Goal: Task Accomplishment & Management: Manage account settings

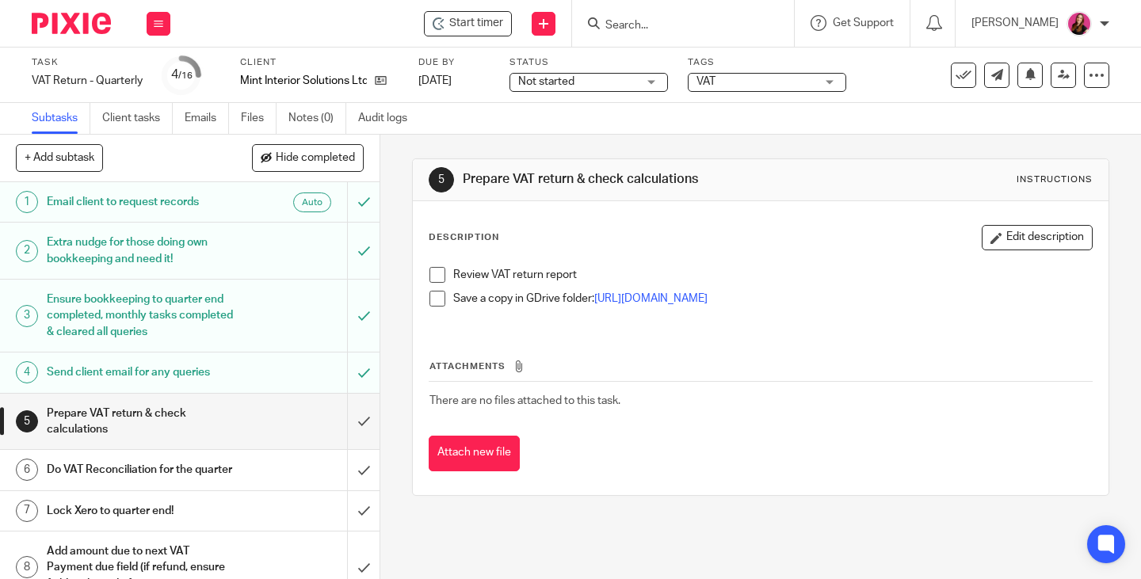
click at [436, 278] on span at bounding box center [437, 275] width 16 height 16
click at [429, 304] on span at bounding box center [437, 299] width 16 height 16
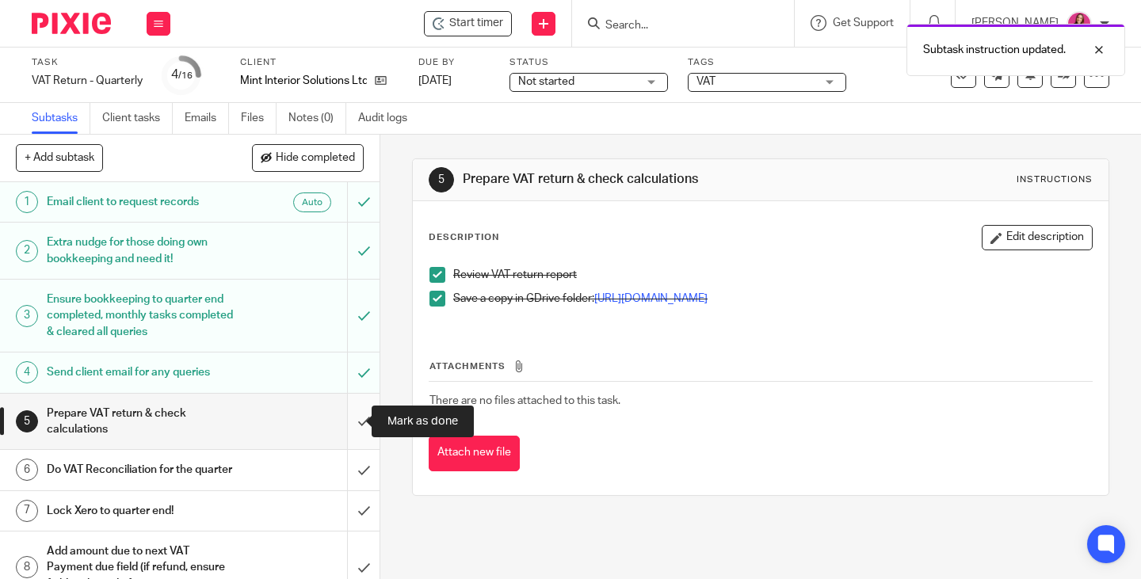
click at [341, 417] on input "submit" at bounding box center [189, 422] width 379 height 56
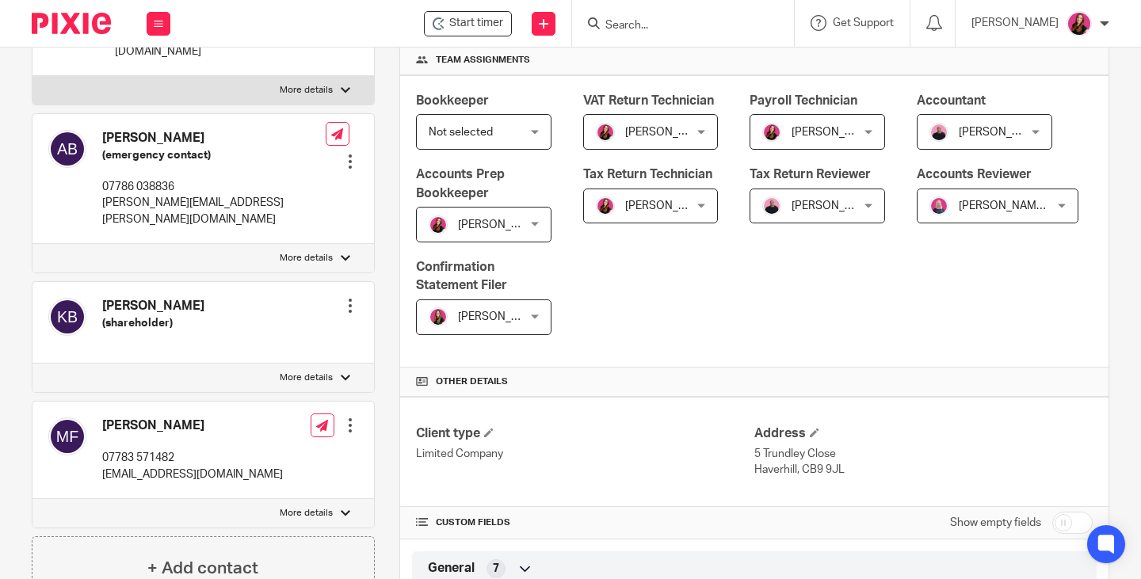
scroll to position [396, 0]
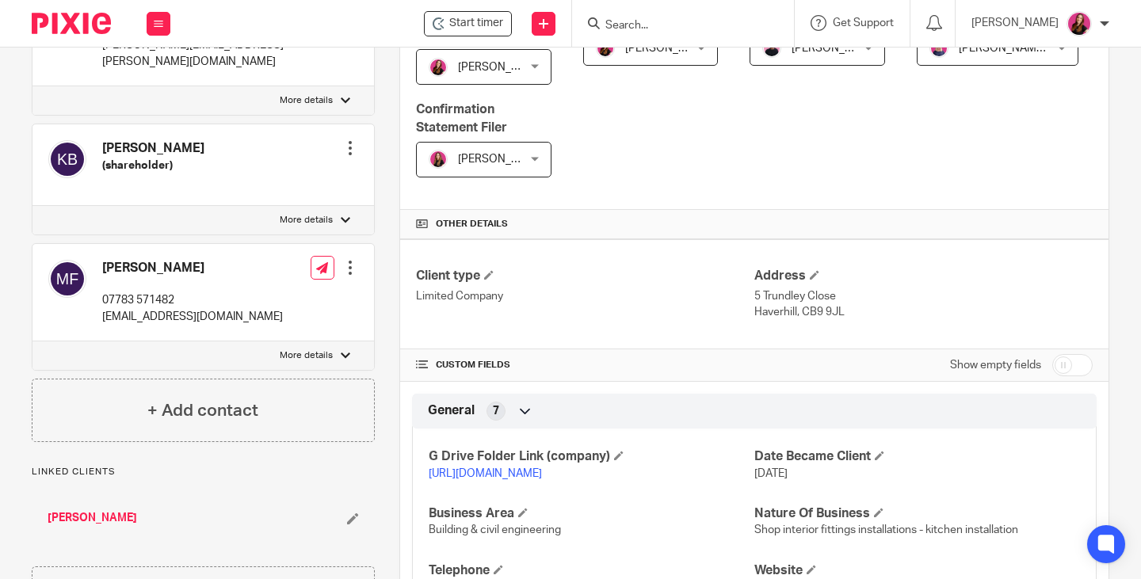
click at [542, 479] on link "[URL][DOMAIN_NAME]" at bounding box center [485, 473] width 113 height 11
click at [1057, 376] on input "checkbox" at bounding box center [1072, 365] width 40 height 22
checkbox input "true"
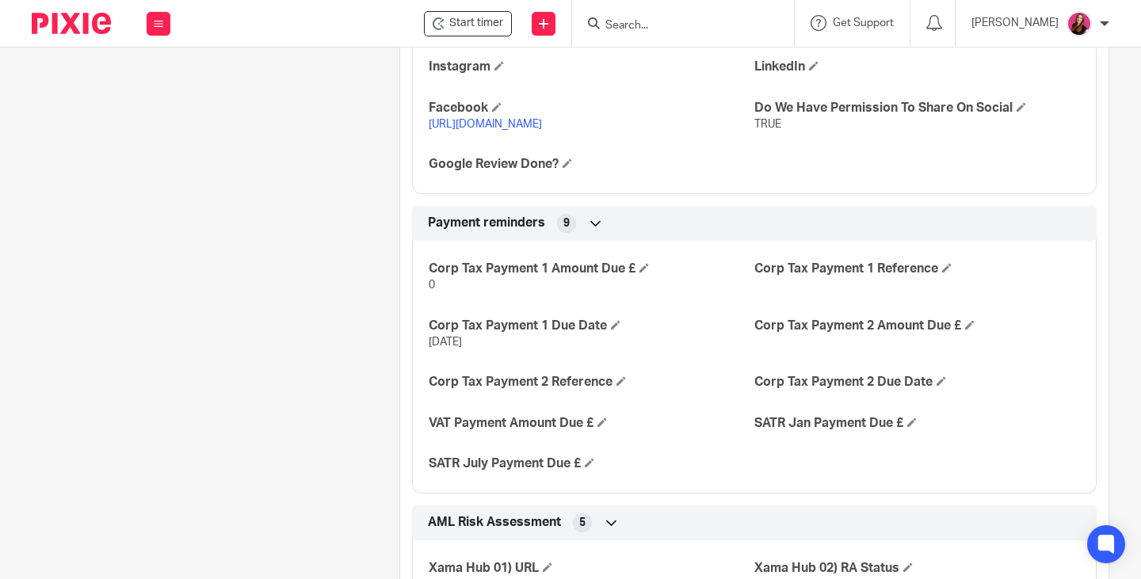
scroll to position [2852, 0]
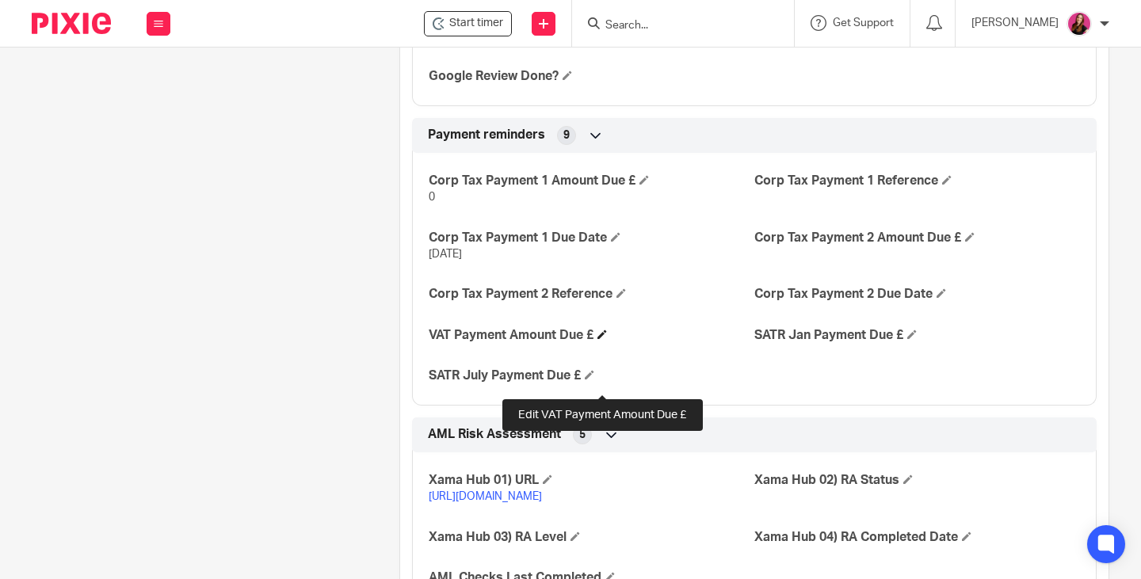
click at [602, 339] on span at bounding box center [602, 335] width 10 height 10
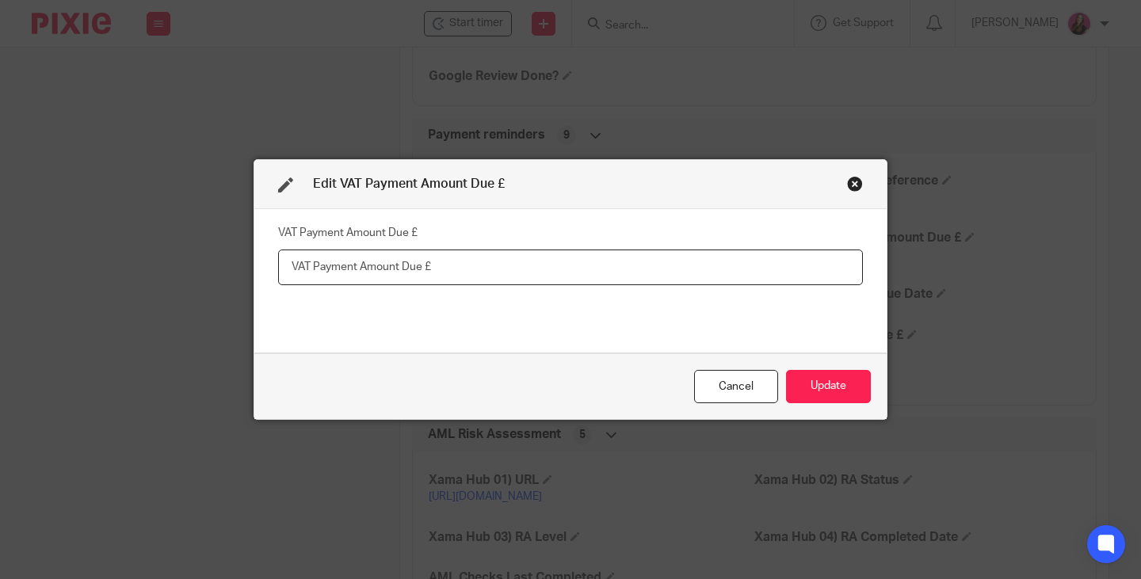
click at [352, 261] on input "text" at bounding box center [570, 268] width 585 height 36
type input "398.43"
click at [817, 382] on button "Update" at bounding box center [828, 387] width 85 height 34
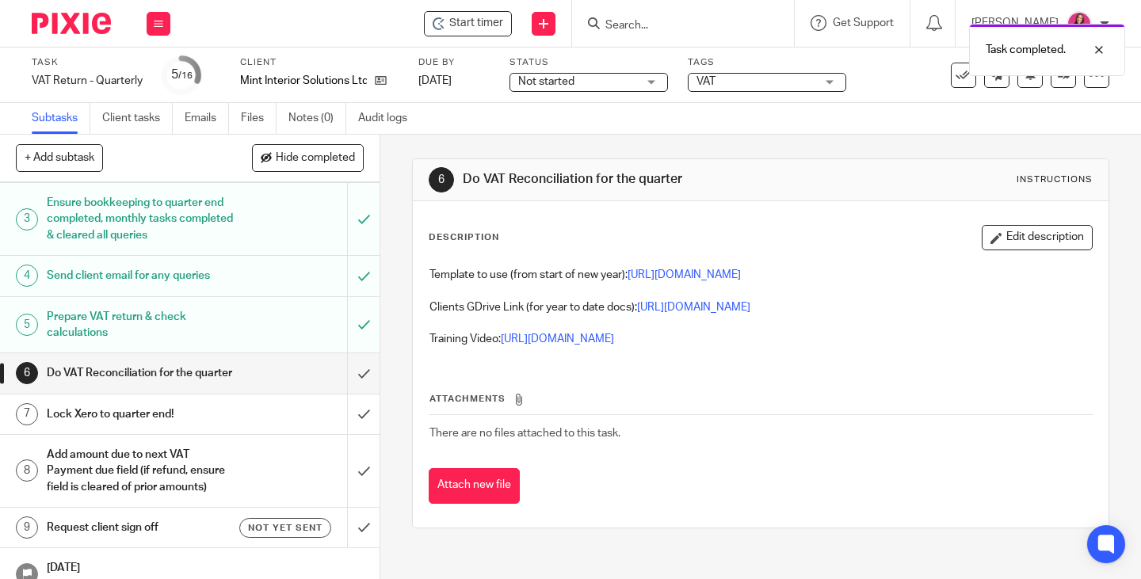
scroll to position [158, 0]
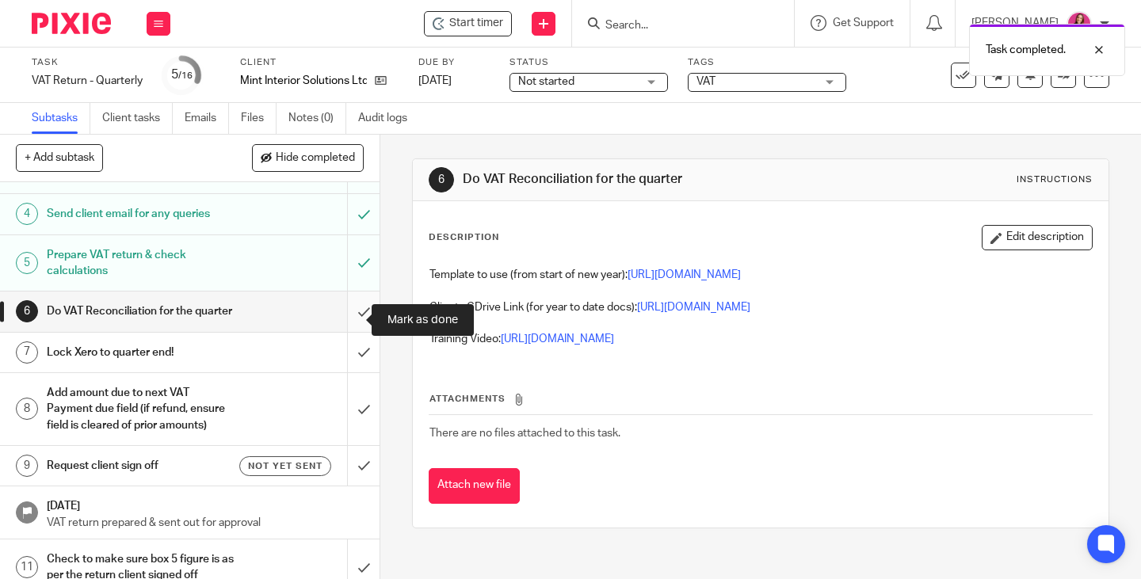
click at [353, 313] on input "submit" at bounding box center [189, 312] width 379 height 40
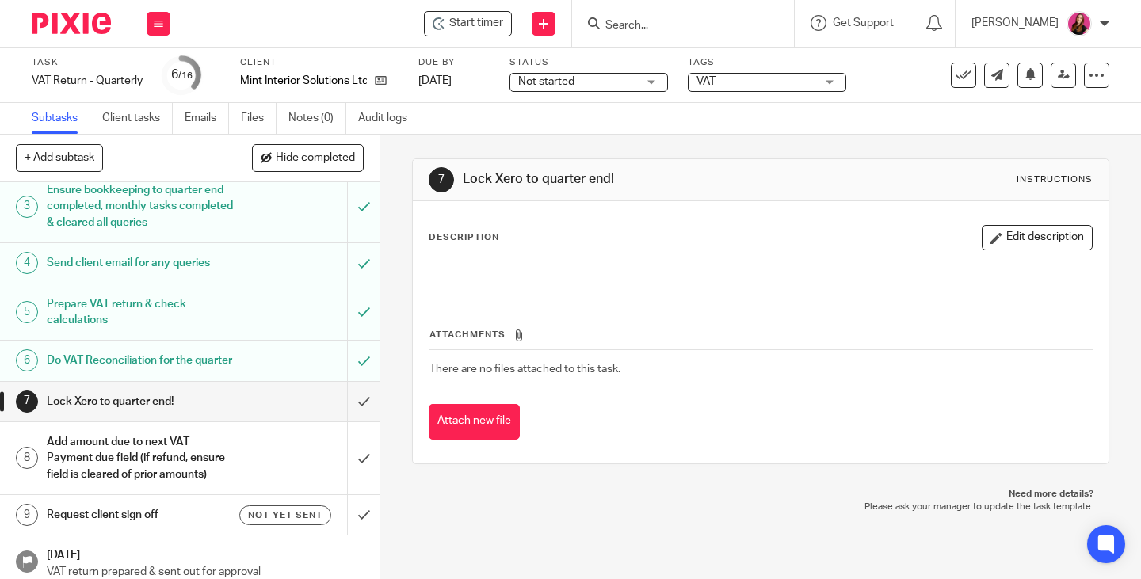
scroll to position [158, 0]
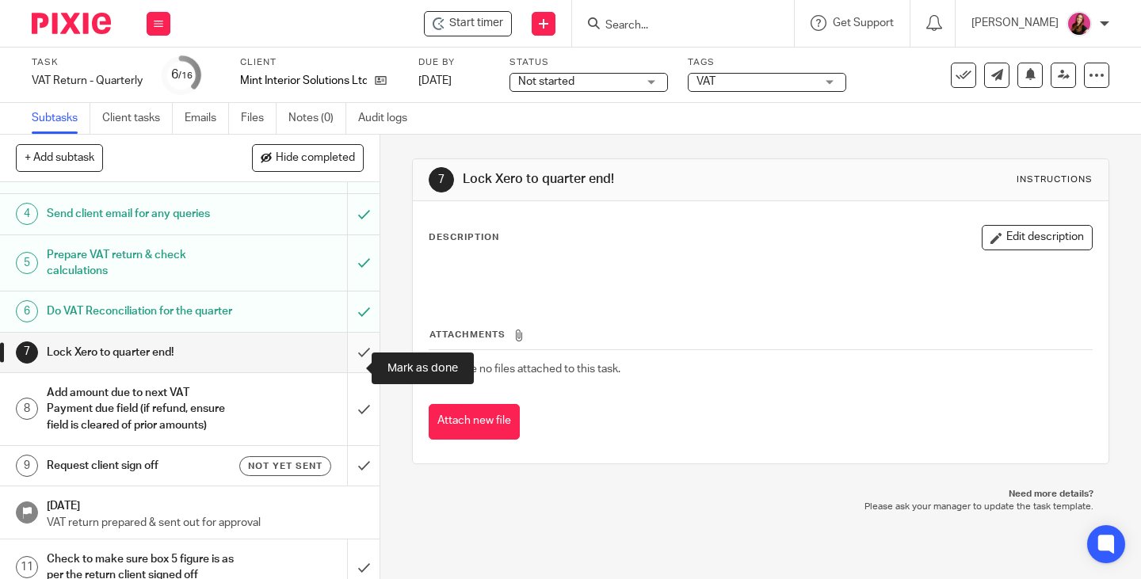
click at [345, 369] on input "submit" at bounding box center [189, 353] width 379 height 40
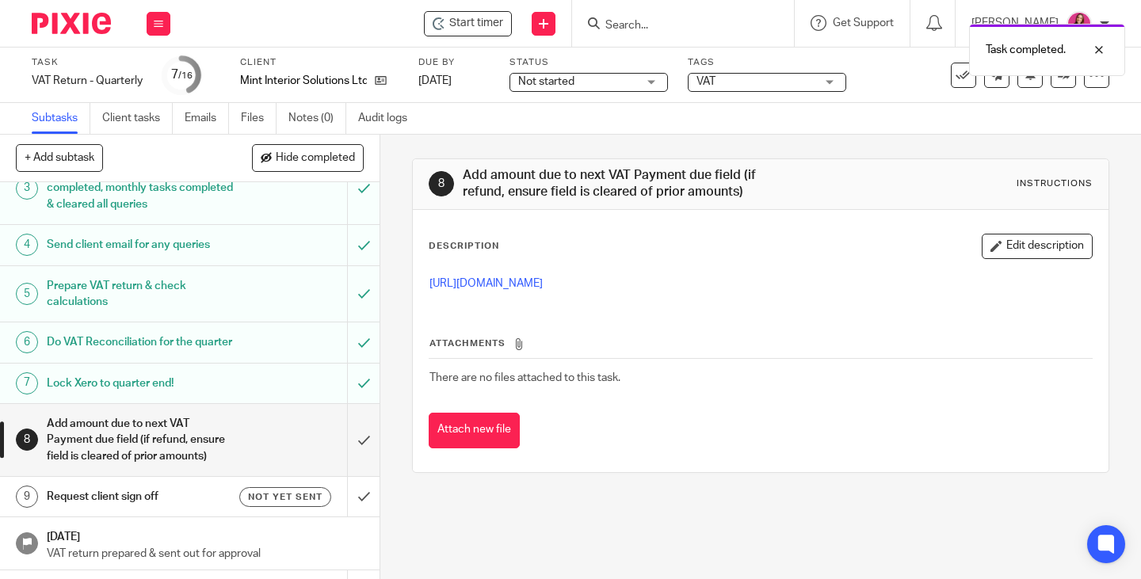
scroll to position [158, 0]
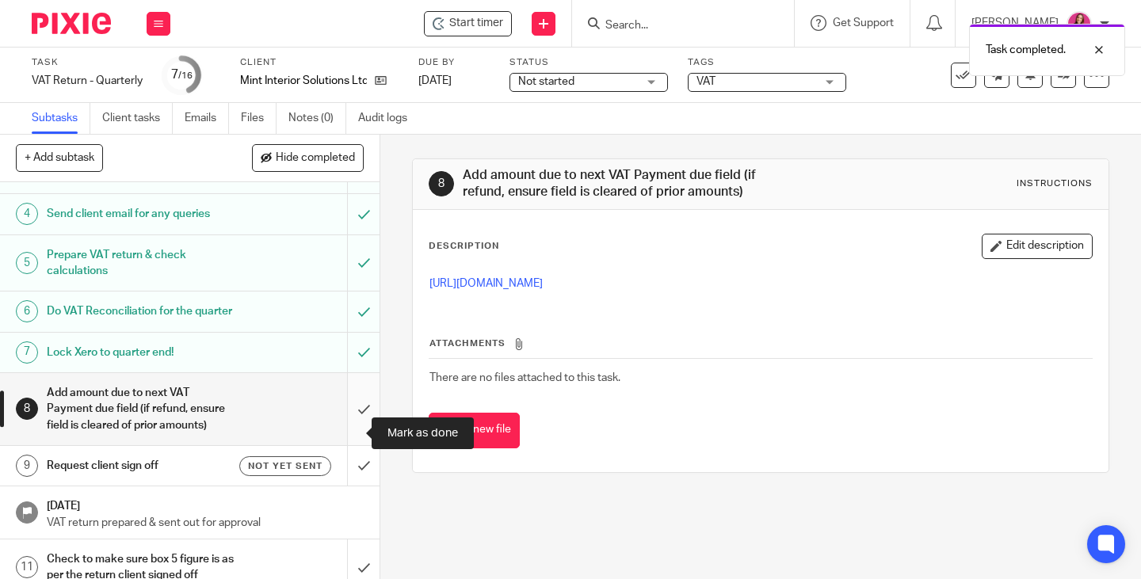
click at [352, 431] on input "submit" at bounding box center [189, 409] width 379 height 72
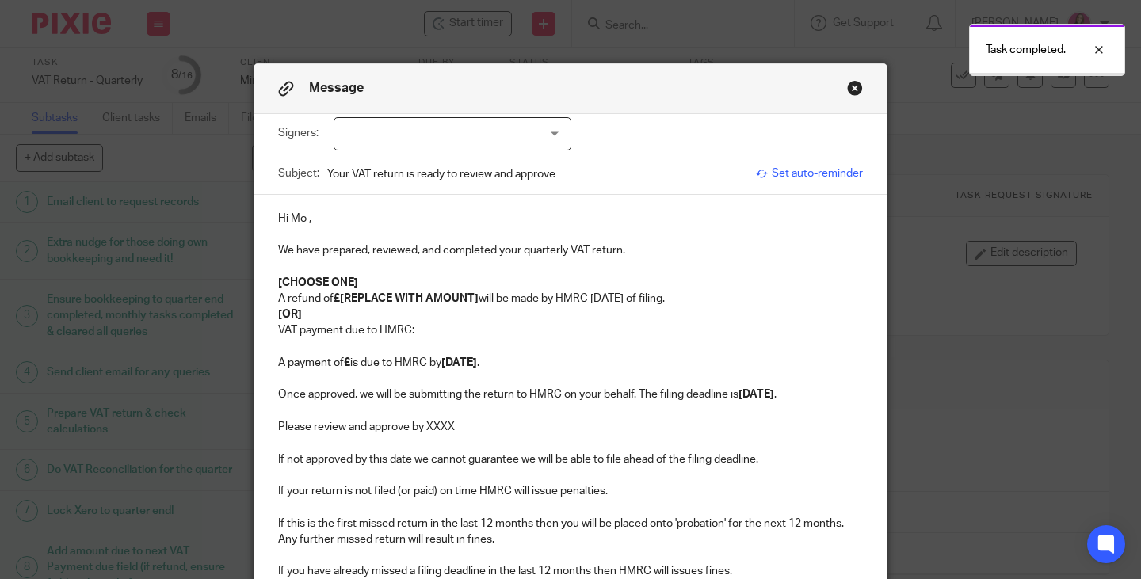
click at [553, 143] on div at bounding box center [453, 133] width 238 height 33
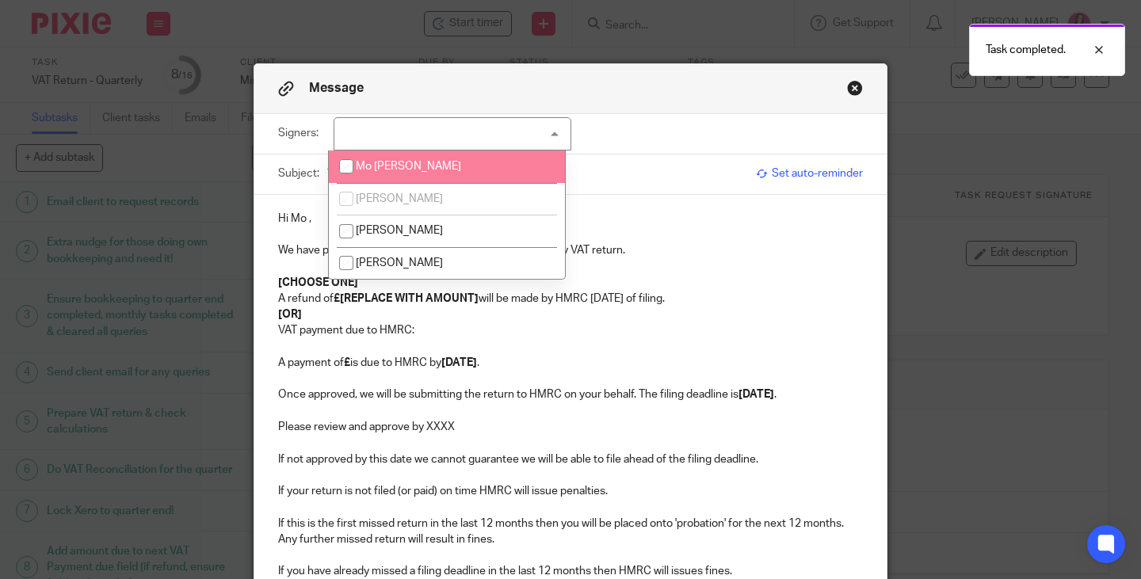
click at [532, 168] on li "Mo [PERSON_NAME]" at bounding box center [447, 167] width 236 height 32
checkbox input "true"
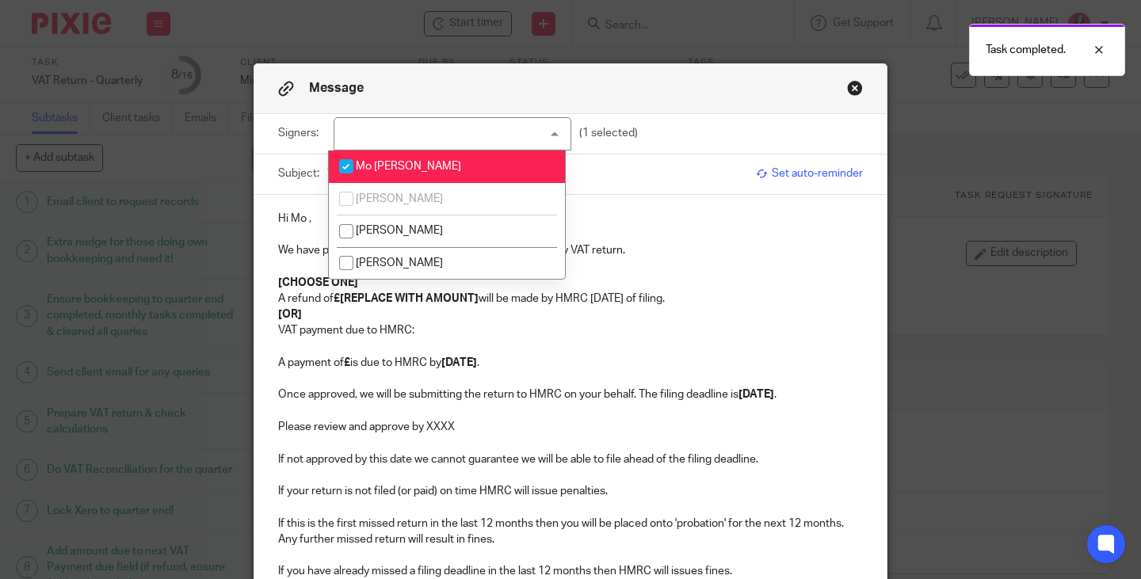
click at [785, 174] on span "Set auto-reminder" at bounding box center [809, 174] width 107 height 16
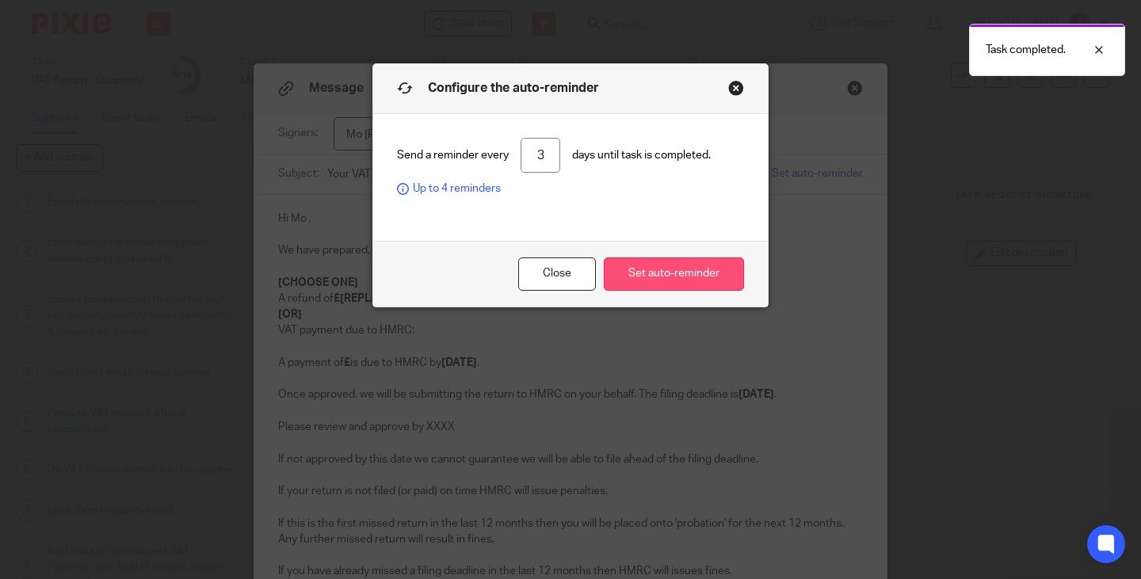
click at [681, 280] on button "Set auto-reminder" at bounding box center [674, 274] width 140 height 34
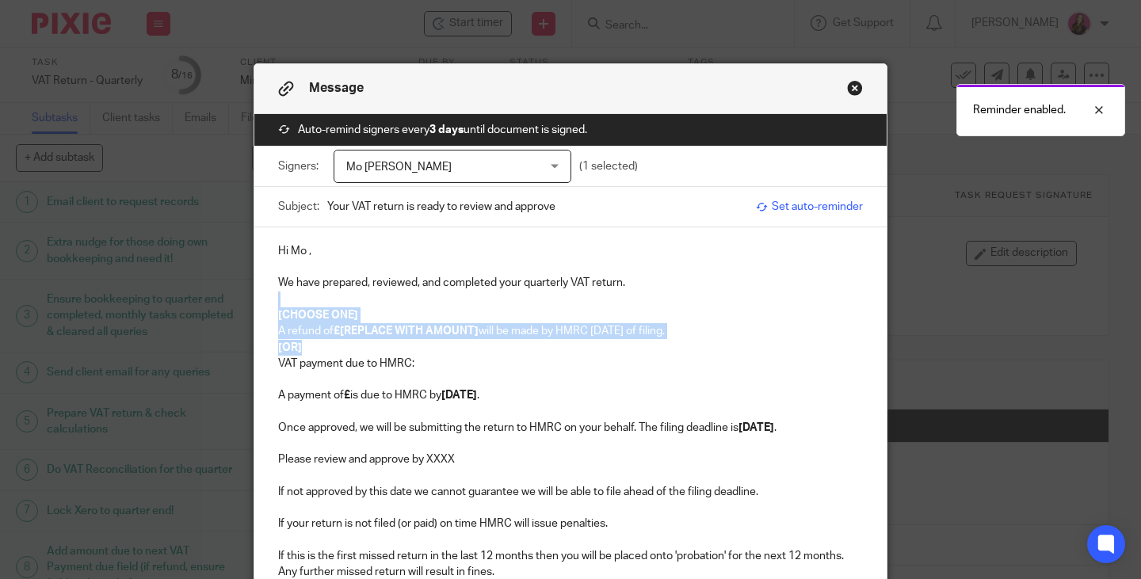
drag, startPoint x: 308, startPoint y: 350, endPoint x: 257, endPoint y: 298, distance: 73.4
click at [257, 298] on div "Hi Mo , We have prepared, reviewed, and completed your quarterly VAT return. [C…" at bounding box center [570, 465] width 632 height 477
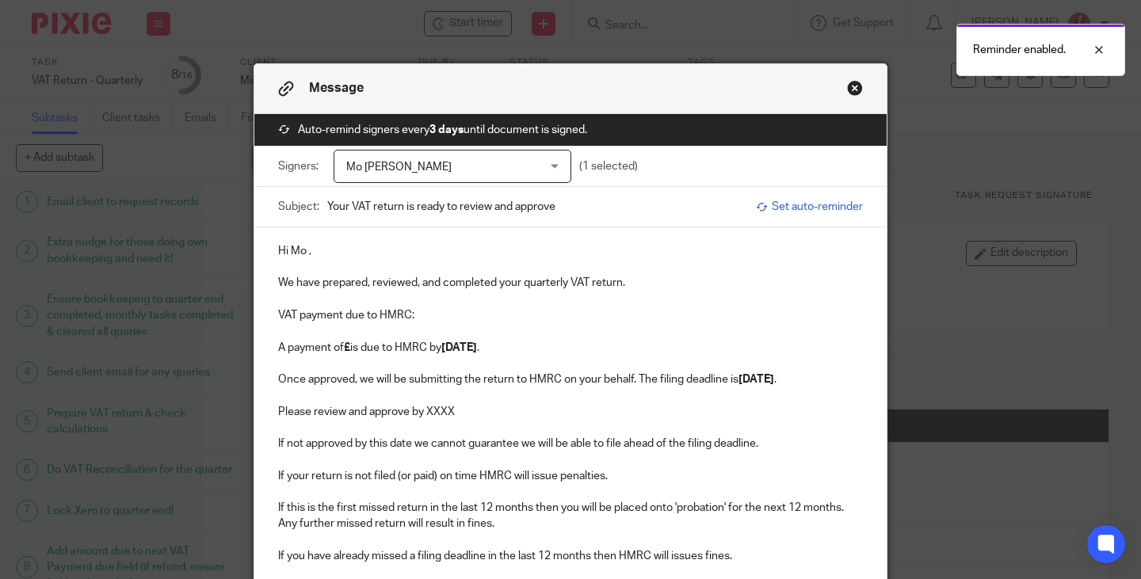
click at [431, 316] on p "VAT payment due to HMRC:" at bounding box center [570, 315] width 585 height 16
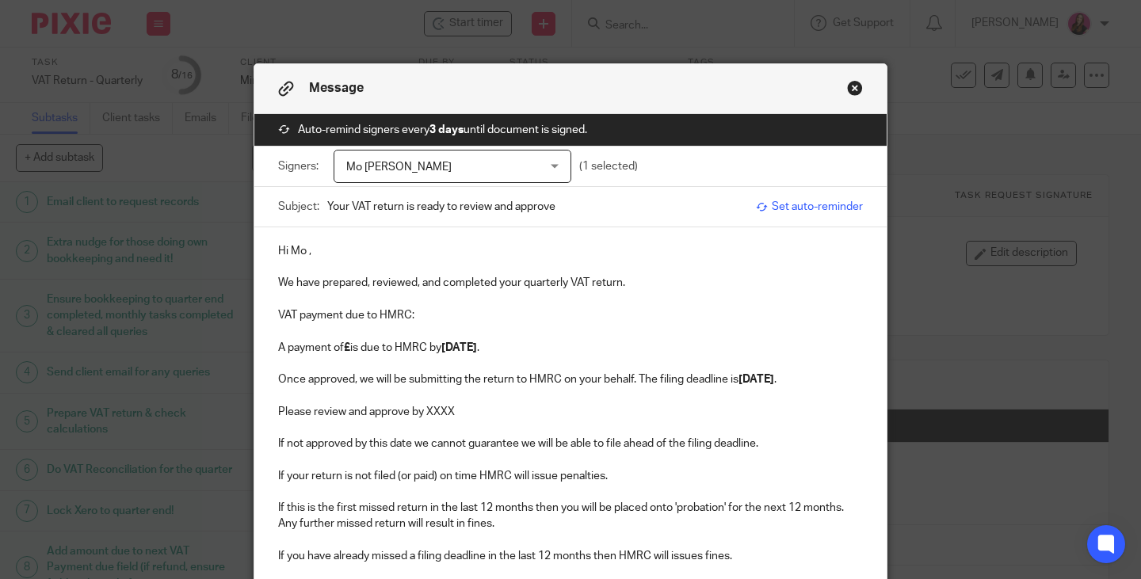
drag, startPoint x: 346, startPoint y: 350, endPoint x: 423, endPoint y: 331, distance: 79.2
click at [349, 349] on strong "£" at bounding box center [347, 347] width 6 height 11
click at [743, 379] on strong "5 Sep 2025" at bounding box center [756, 379] width 36 height 11
click at [468, 410] on p "Please review and approve by XXXX" at bounding box center [570, 412] width 585 height 16
click at [436, 410] on p "Please review and approve by 4 sep 2025." at bounding box center [570, 412] width 585 height 16
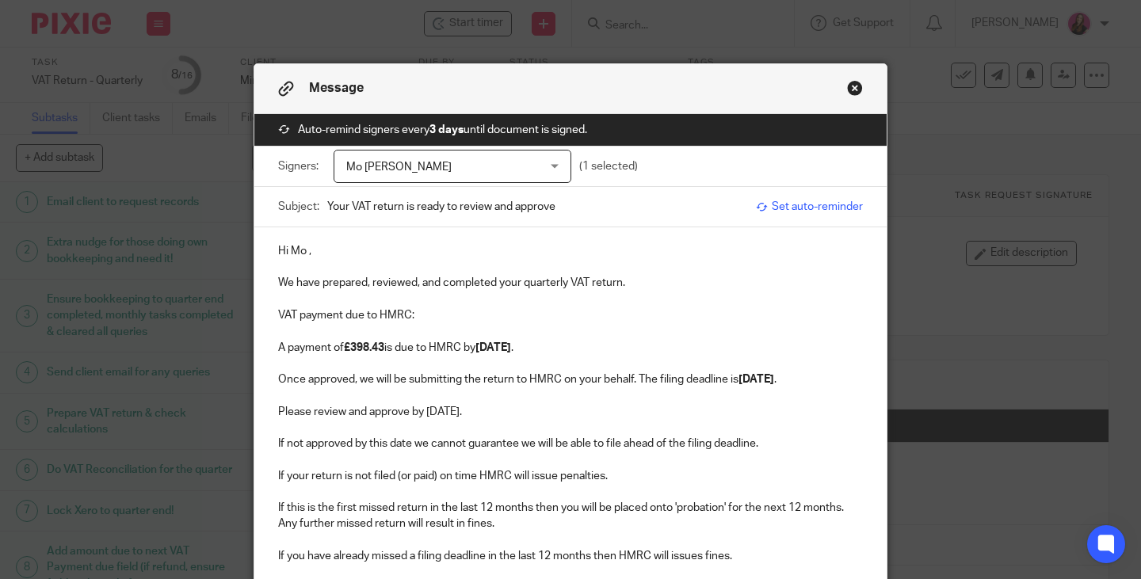
click at [721, 402] on p at bounding box center [570, 395] width 585 height 16
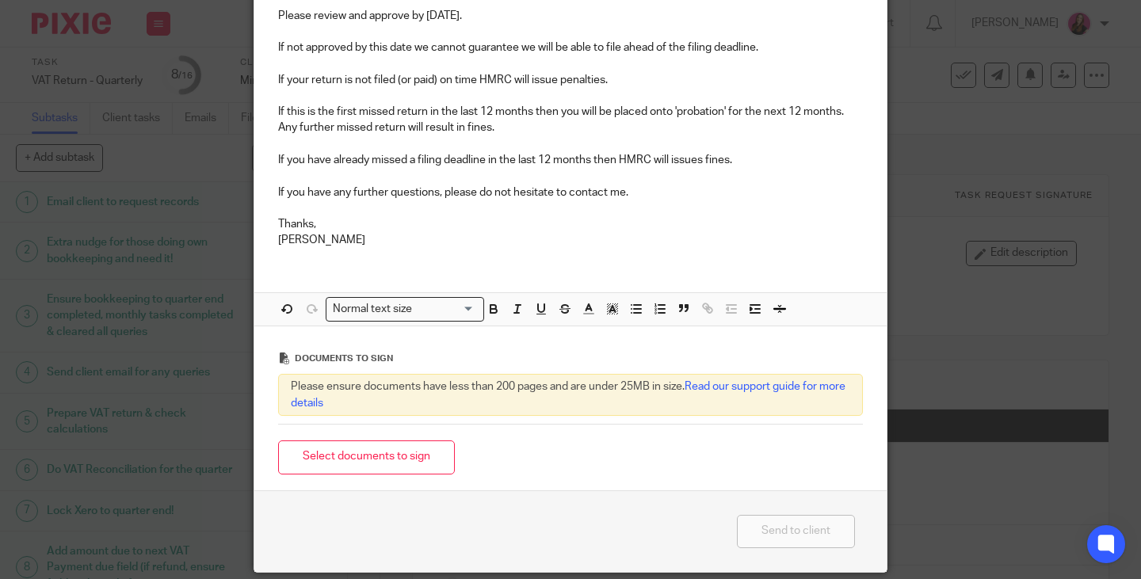
scroll to position [454, 0]
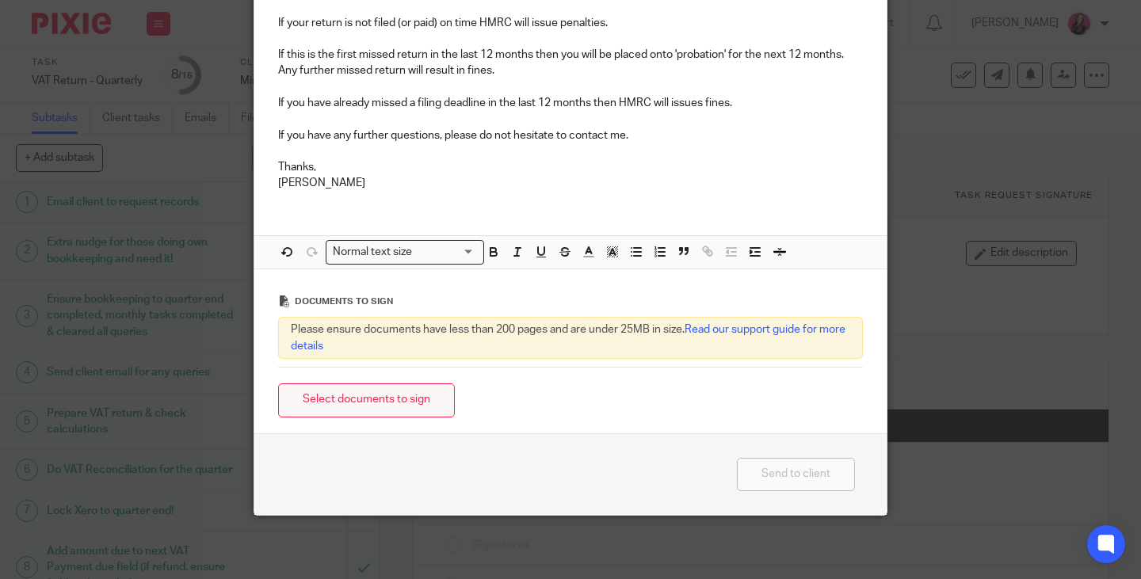
click at [396, 395] on button "Select documents to sign" at bounding box center [366, 400] width 177 height 34
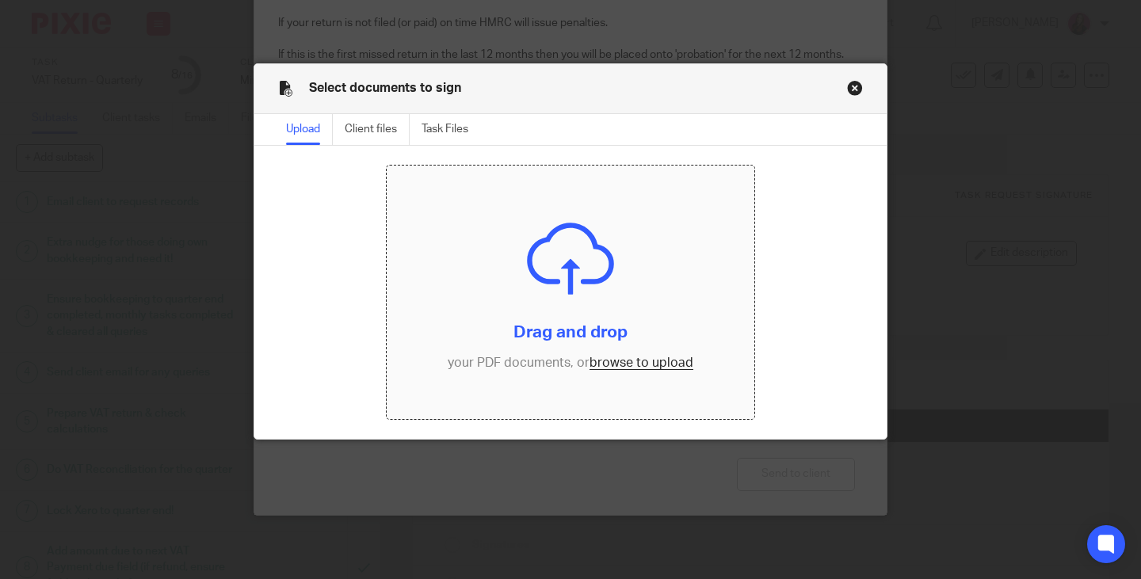
click at [608, 362] on input "file" at bounding box center [571, 293] width 368 height 254
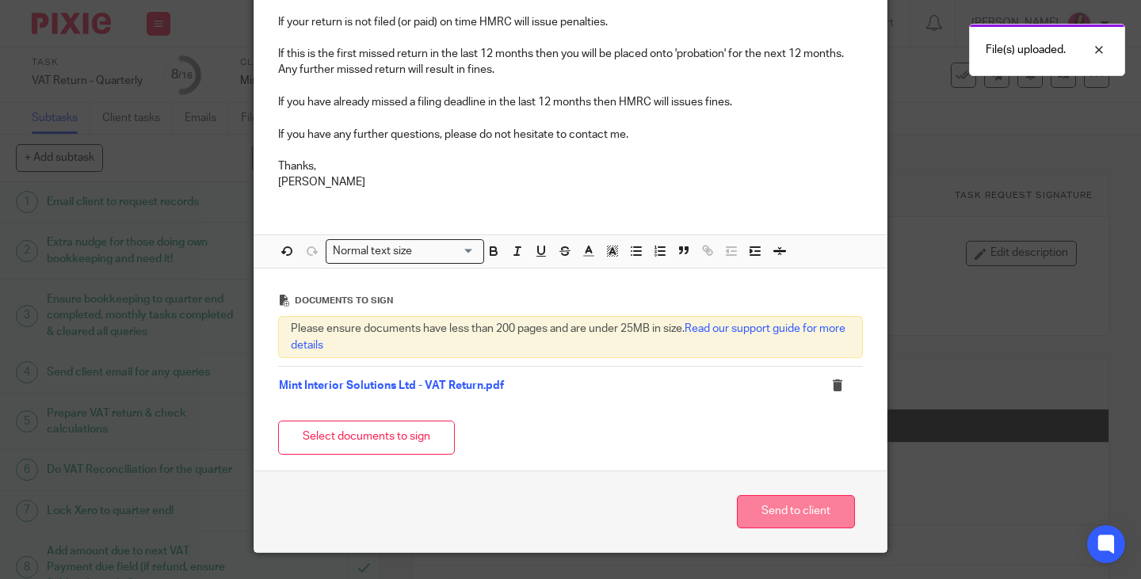
click at [783, 525] on button "Send to client" at bounding box center [796, 512] width 118 height 34
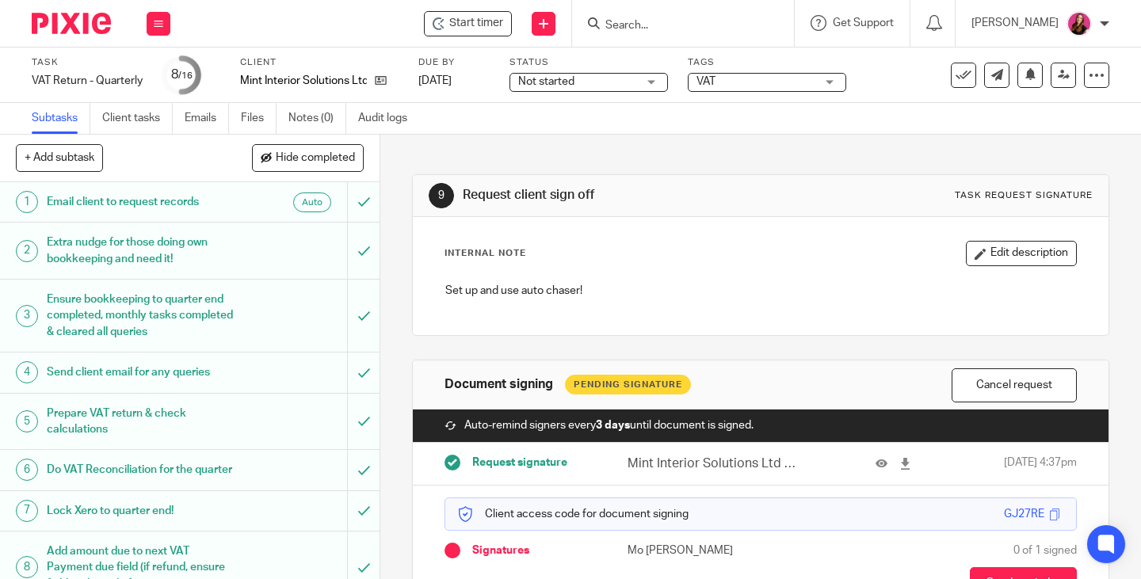
click at [788, 87] on span "VAT" at bounding box center [755, 82] width 119 height 17
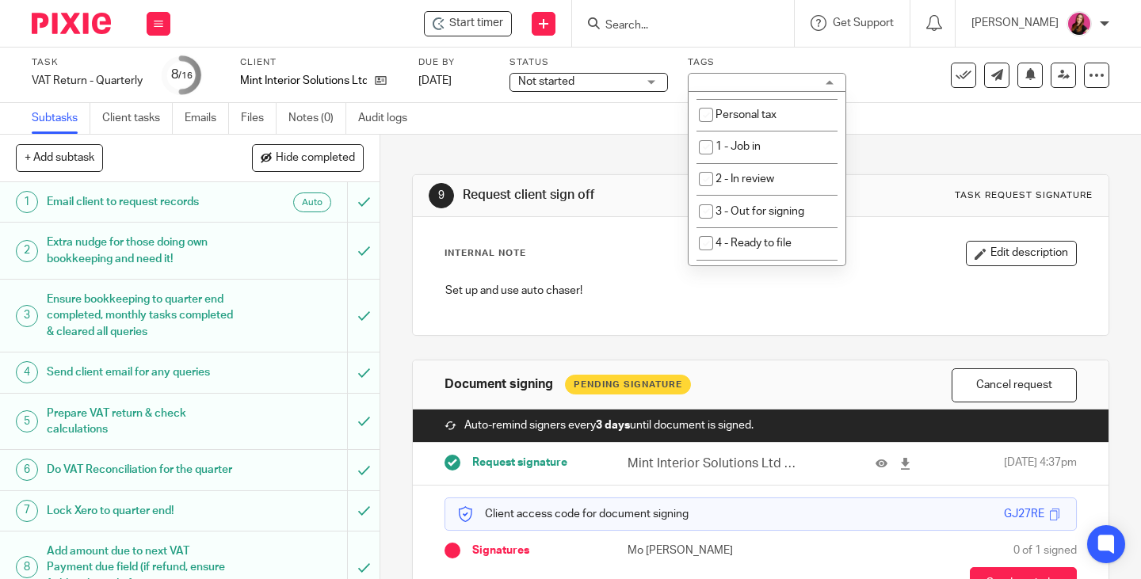
scroll to position [238, 0]
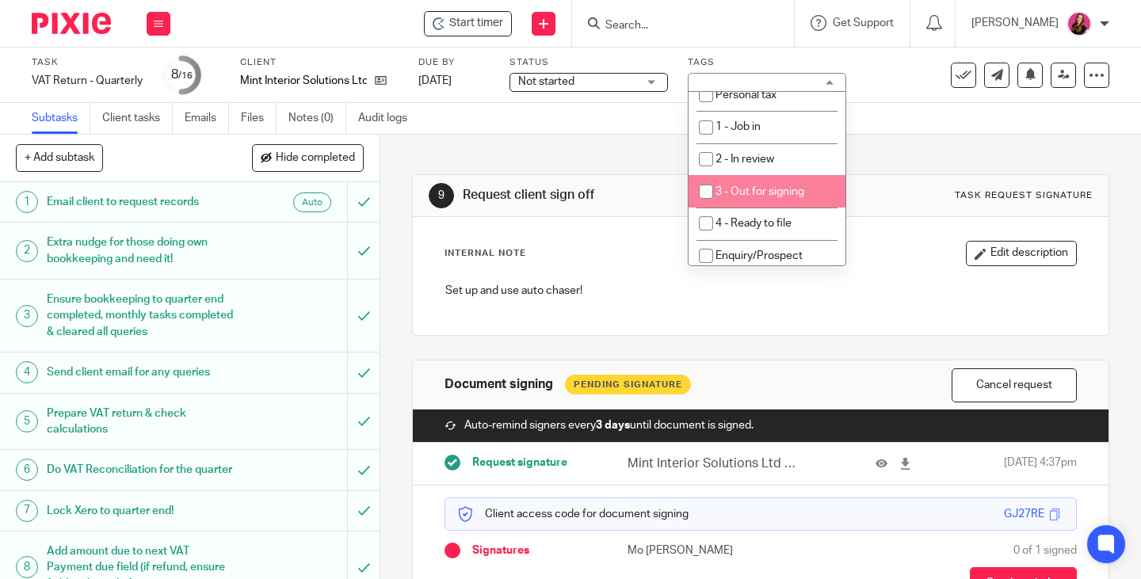
click at [816, 183] on li "3 - Out for signing" at bounding box center [766, 191] width 157 height 32
checkbox input "true"
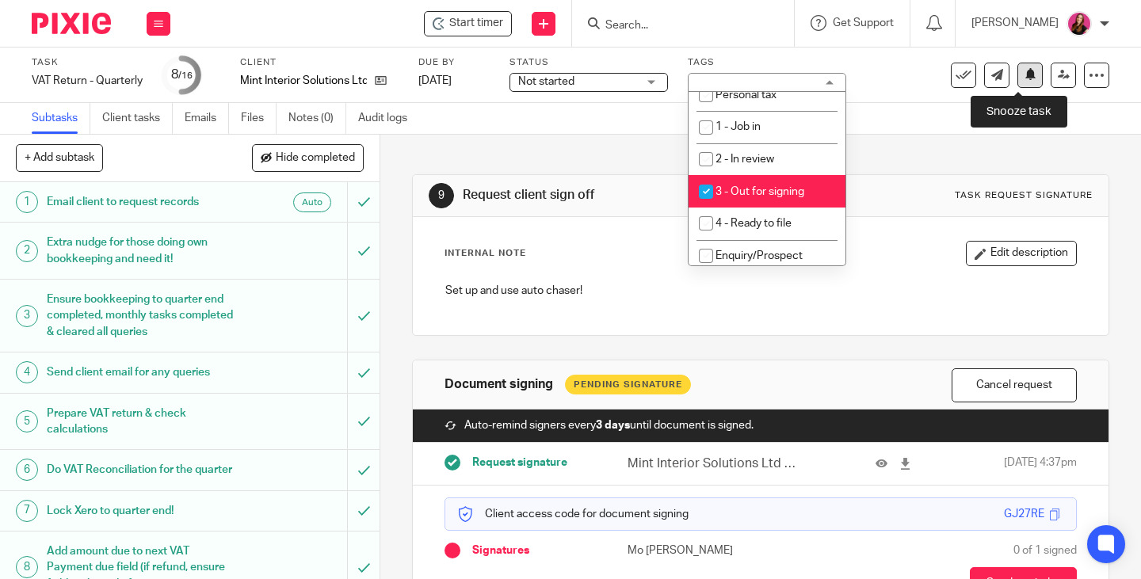
click at [1024, 80] on icon at bounding box center [1030, 74] width 12 height 12
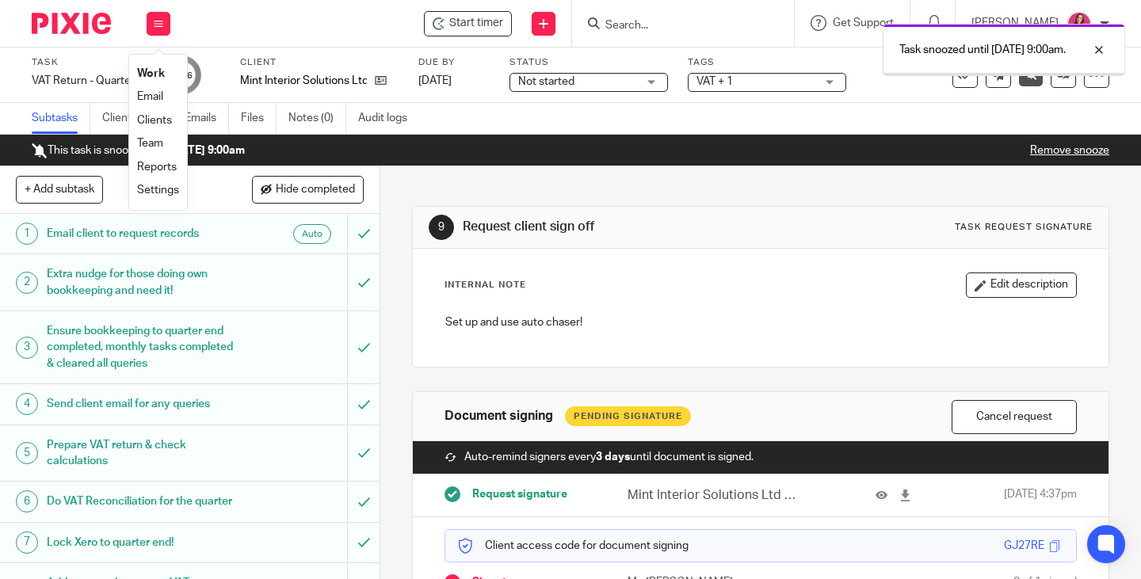
click at [151, 74] on link "Work" at bounding box center [151, 73] width 28 height 11
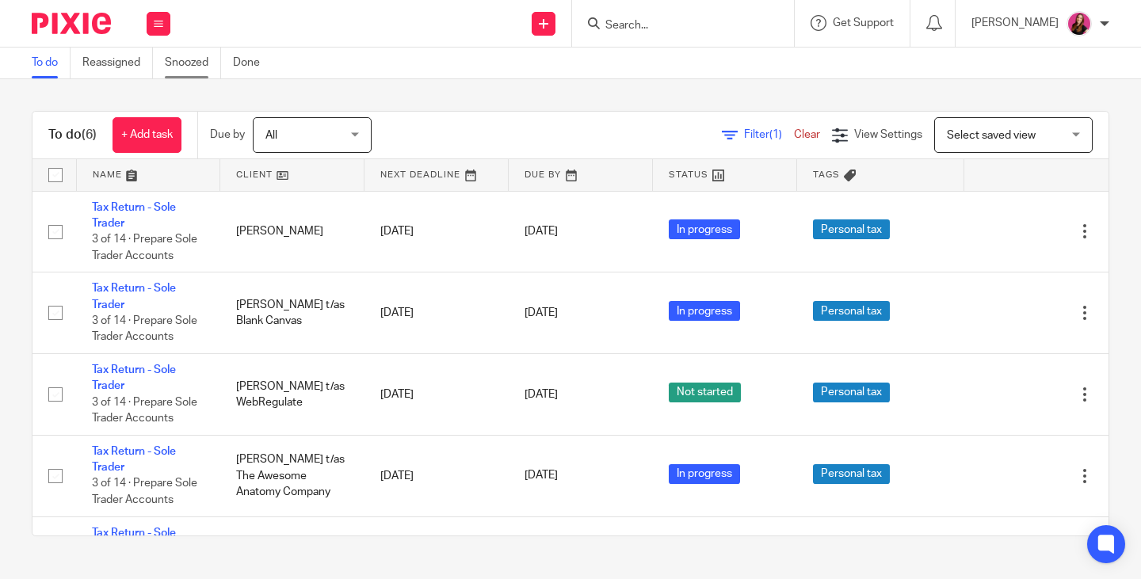
click at [196, 55] on link "Snoozed" at bounding box center [193, 63] width 56 height 31
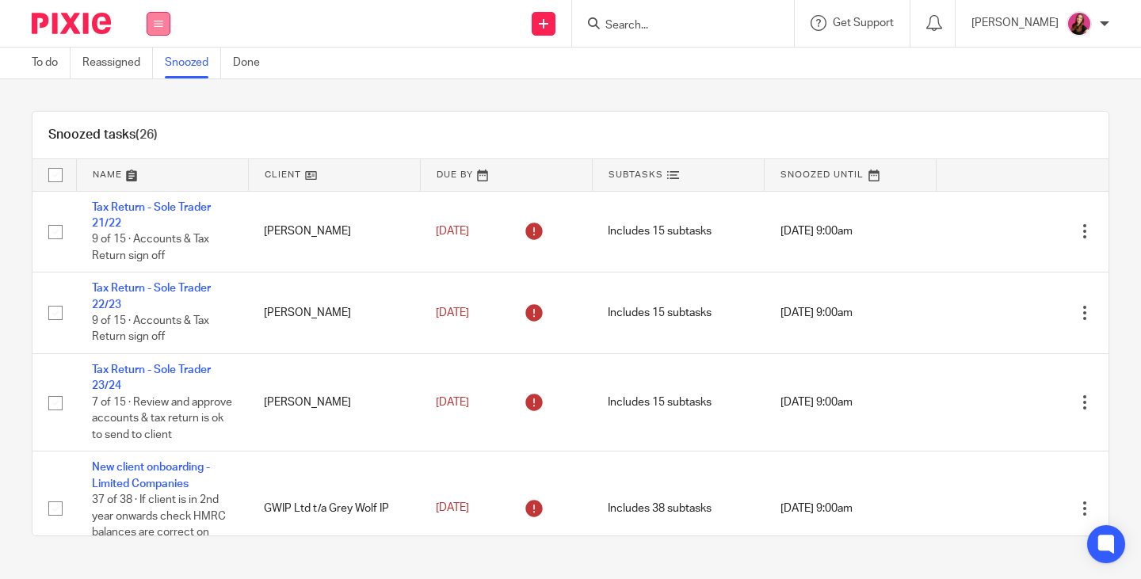
click at [161, 29] on button at bounding box center [159, 24] width 24 height 24
click at [158, 74] on link "Work" at bounding box center [151, 73] width 28 height 11
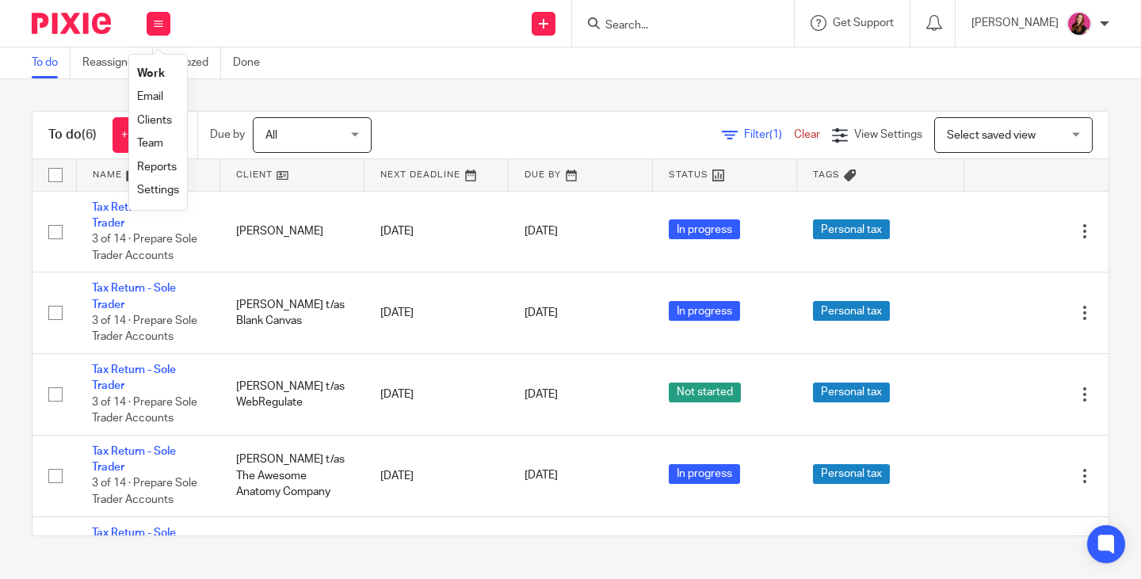
click at [160, 145] on link "Team" at bounding box center [150, 143] width 26 height 11
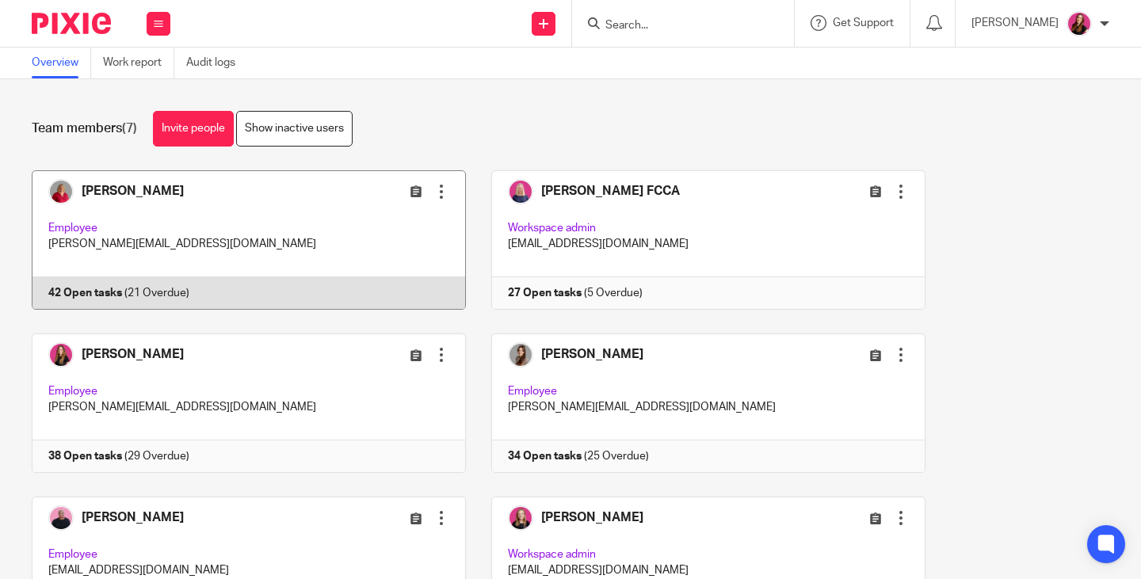
click at [104, 287] on link at bounding box center [236, 239] width 459 height 139
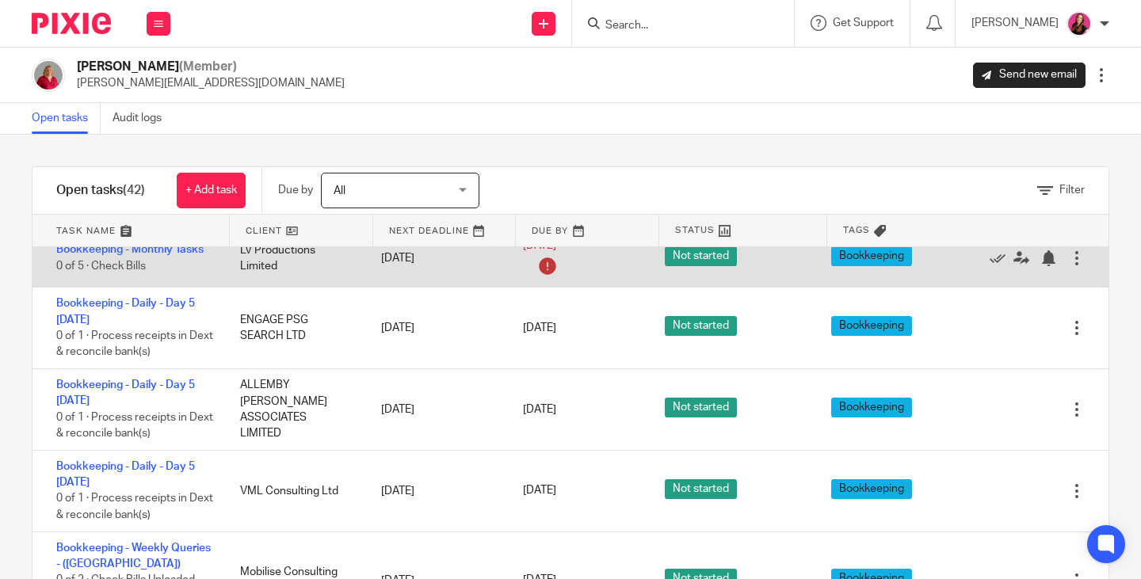
scroll to position [1426, 0]
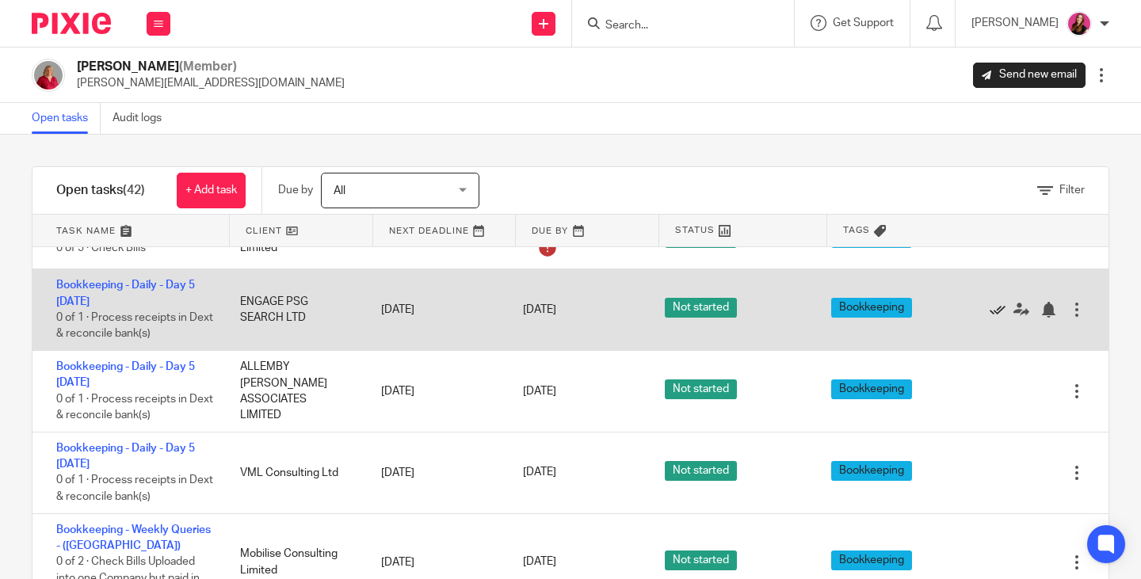
click at [989, 302] on icon at bounding box center [997, 310] width 16 height 16
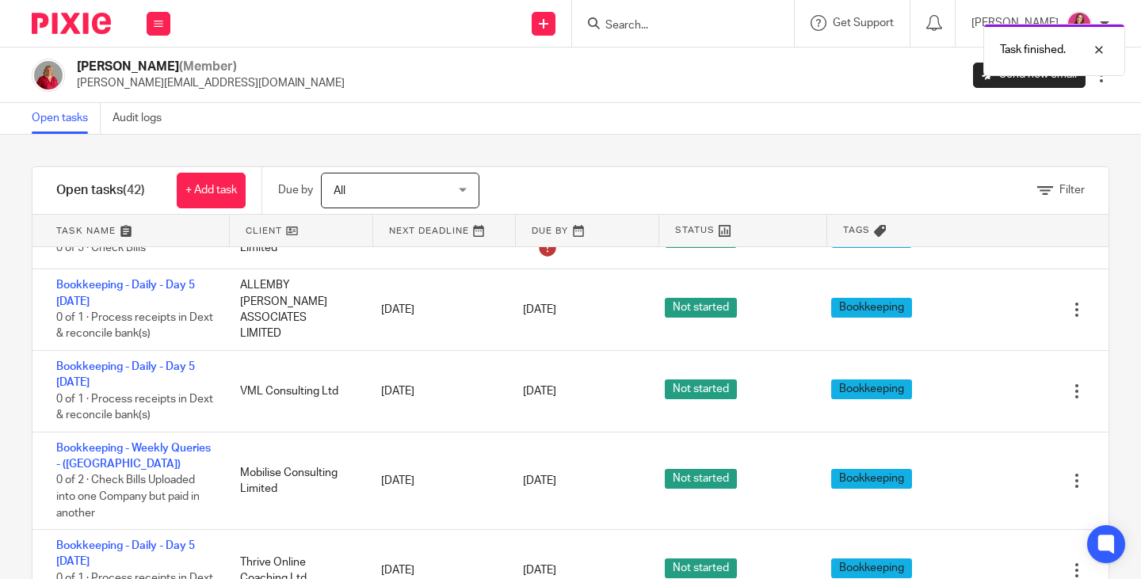
click at [989, 302] on icon at bounding box center [997, 310] width 16 height 16
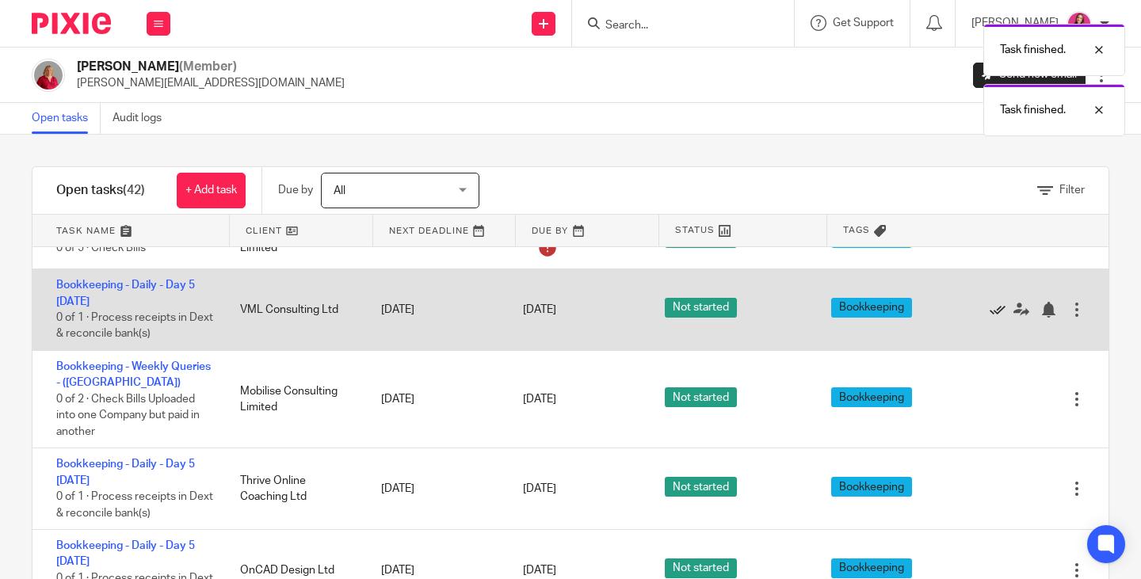
click at [989, 302] on icon at bounding box center [997, 310] width 16 height 16
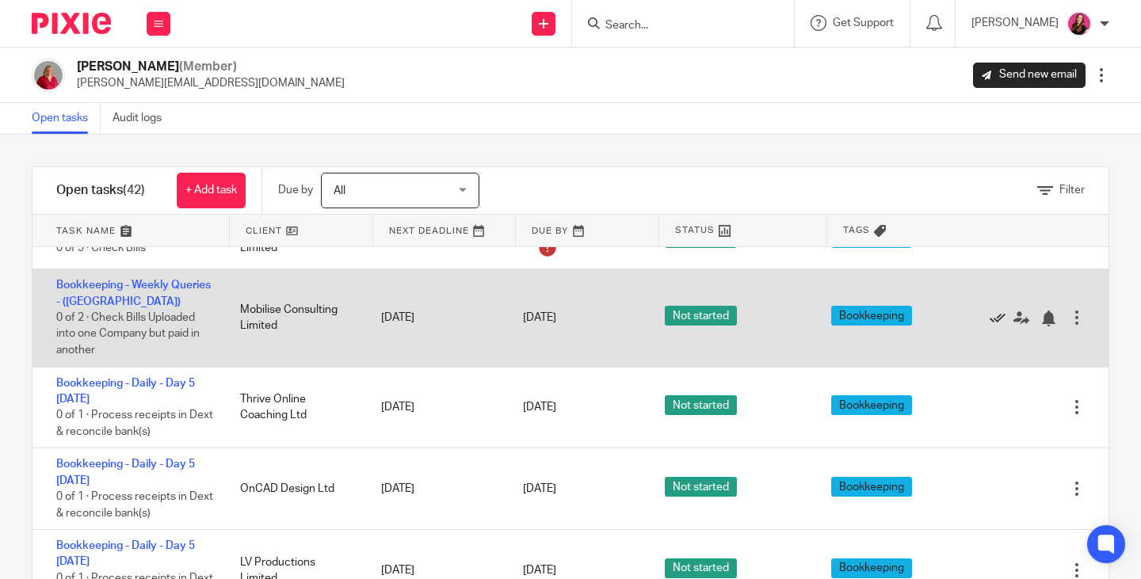
click at [989, 311] on icon at bounding box center [997, 319] width 16 height 16
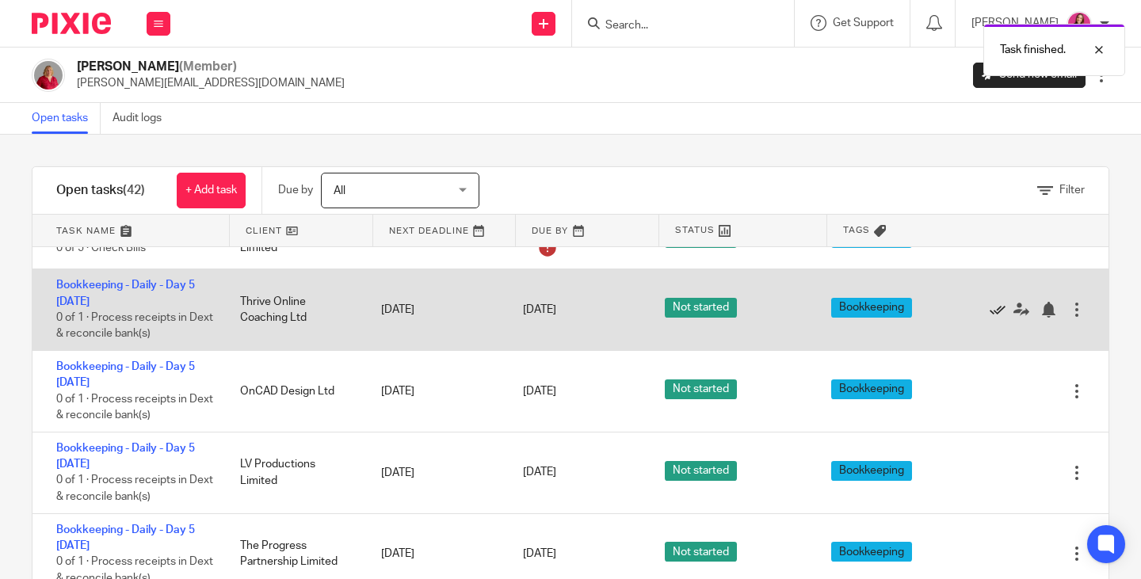
click at [989, 302] on icon at bounding box center [997, 310] width 16 height 16
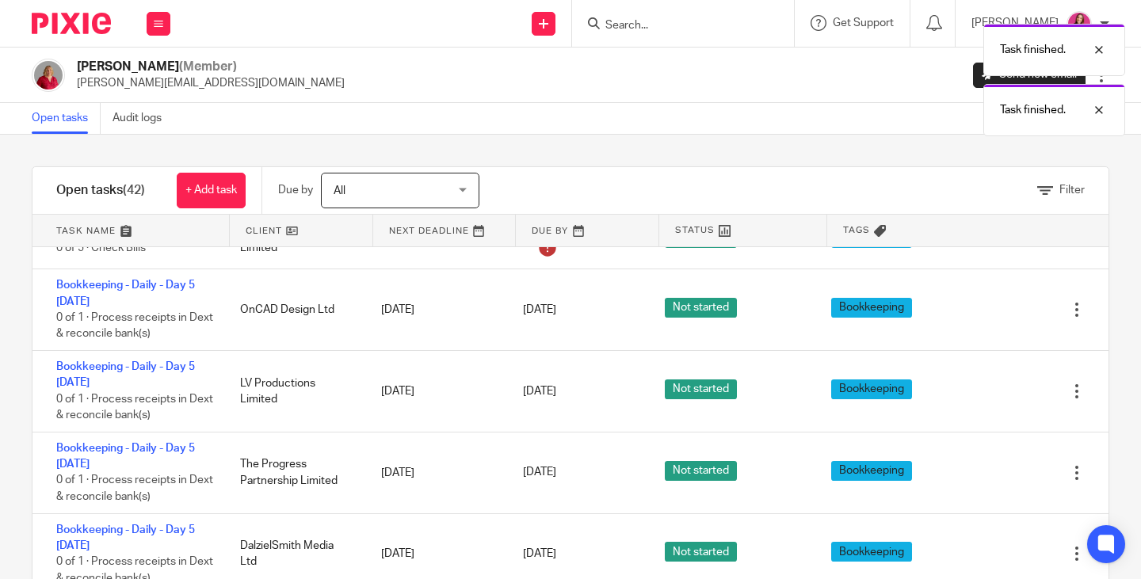
click at [989, 302] on icon at bounding box center [997, 310] width 16 height 16
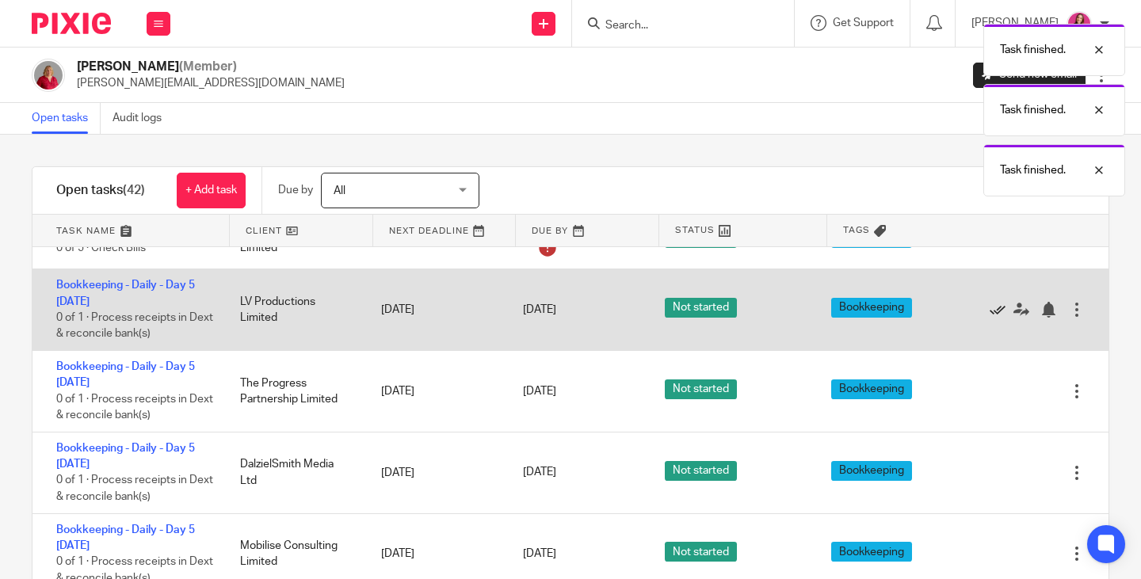
click at [989, 302] on icon at bounding box center [997, 310] width 16 height 16
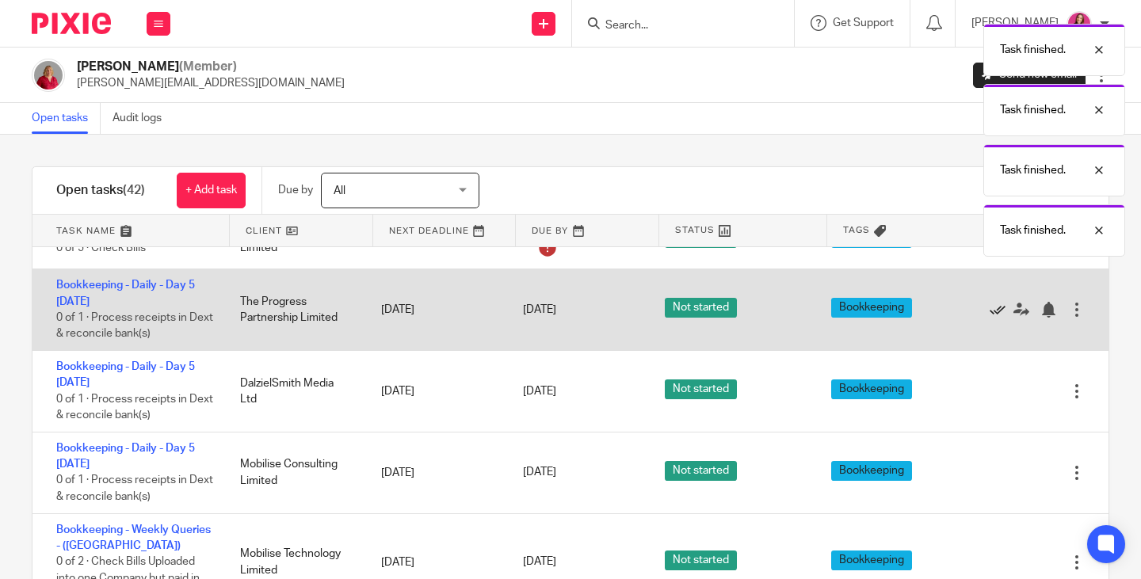
click at [989, 302] on icon at bounding box center [997, 310] width 16 height 16
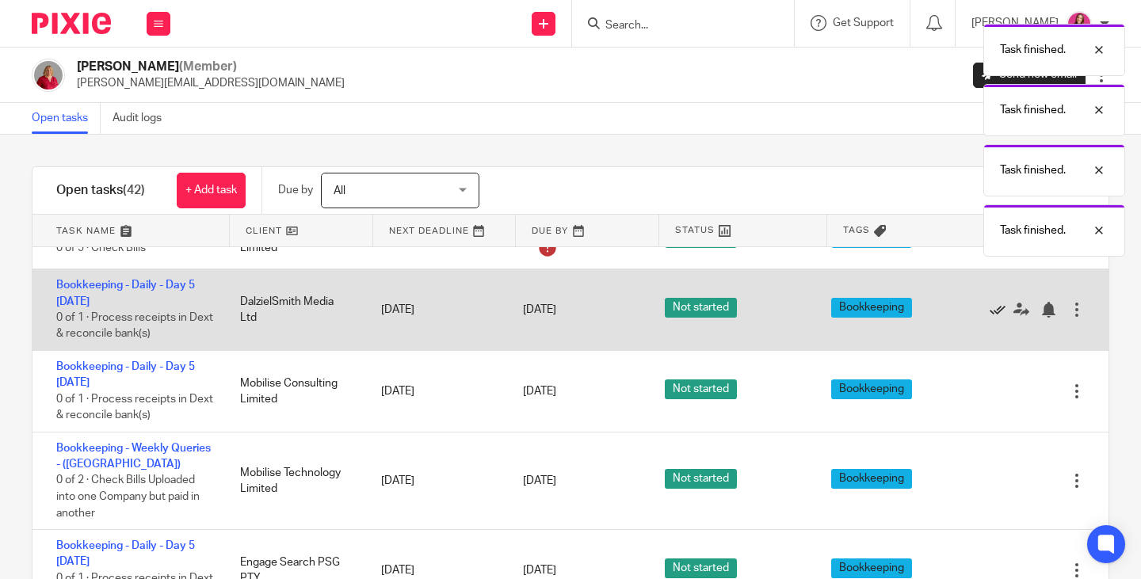
click at [989, 302] on icon at bounding box center [997, 310] width 16 height 16
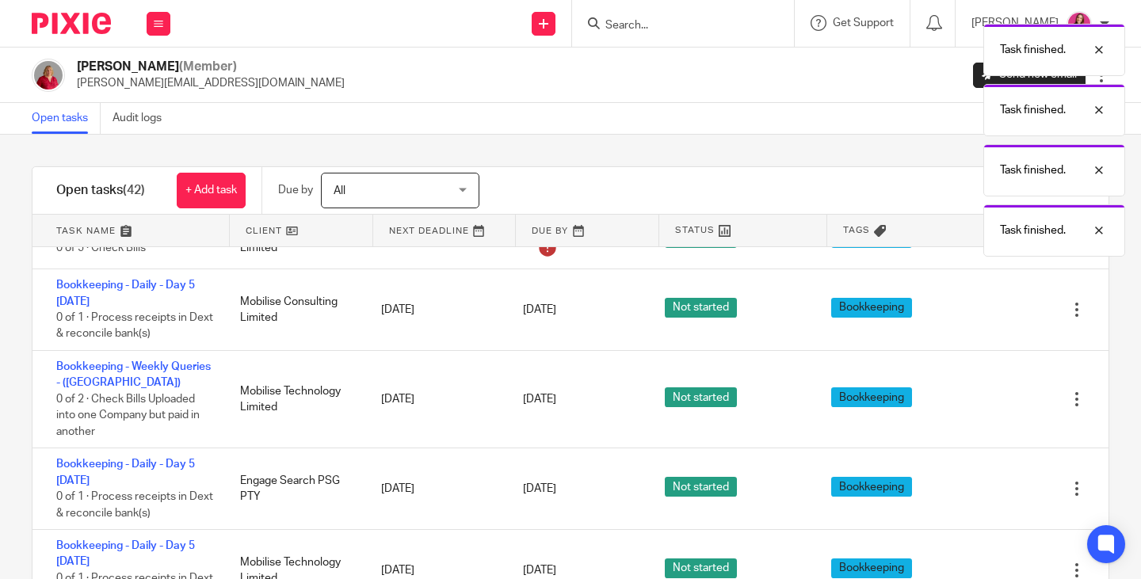
click at [989, 302] on icon at bounding box center [997, 310] width 16 height 16
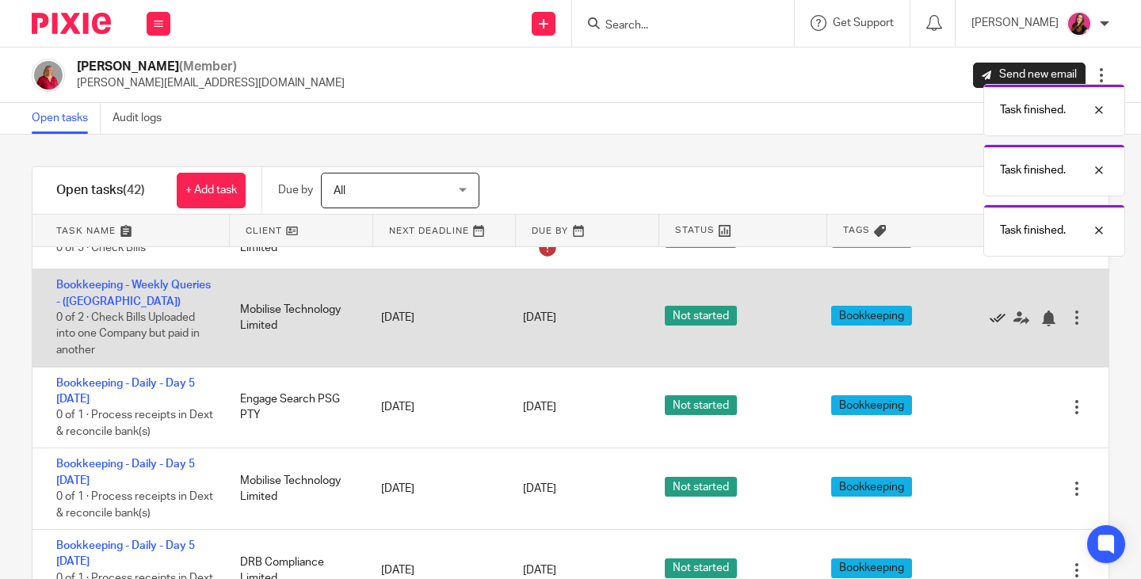
click at [989, 311] on icon at bounding box center [997, 319] width 16 height 16
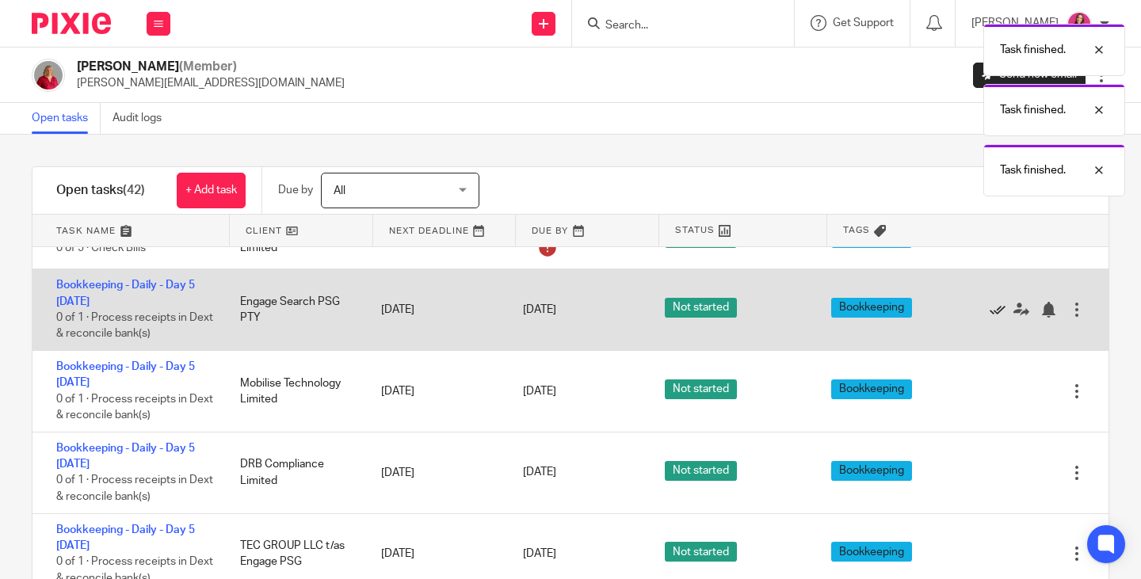
click at [989, 302] on icon at bounding box center [997, 310] width 16 height 16
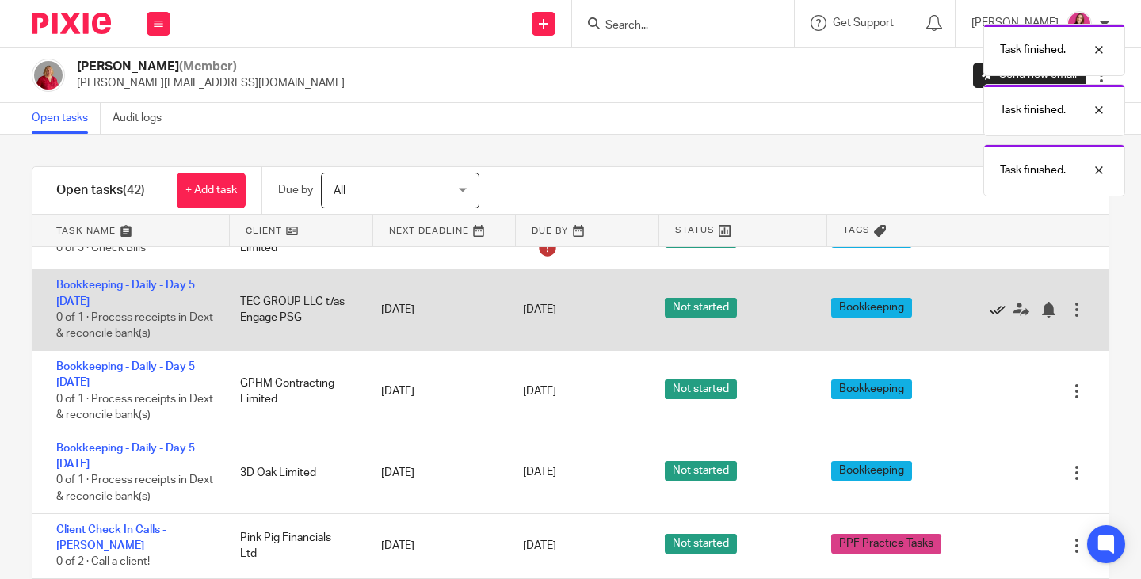
click at [989, 302] on icon at bounding box center [997, 310] width 16 height 16
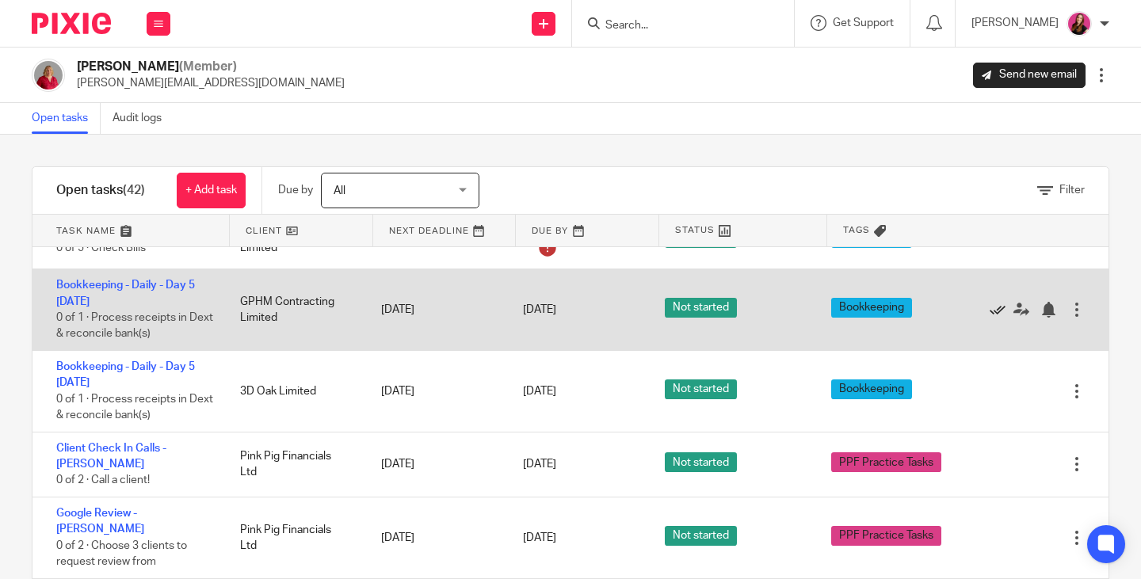
click at [989, 302] on icon at bounding box center [997, 310] width 16 height 16
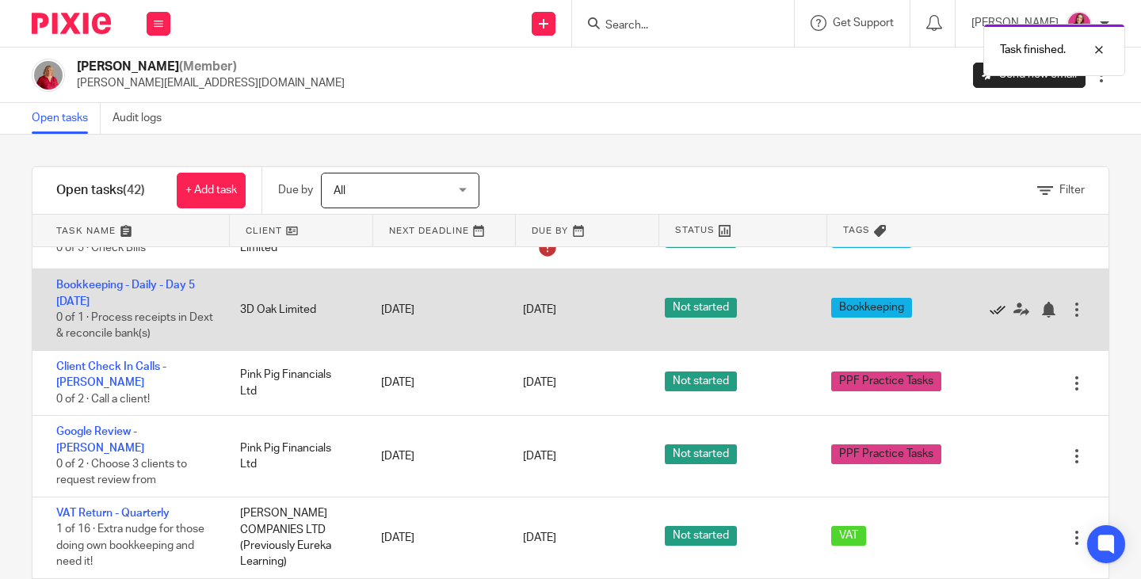
click at [989, 302] on icon at bounding box center [997, 310] width 16 height 16
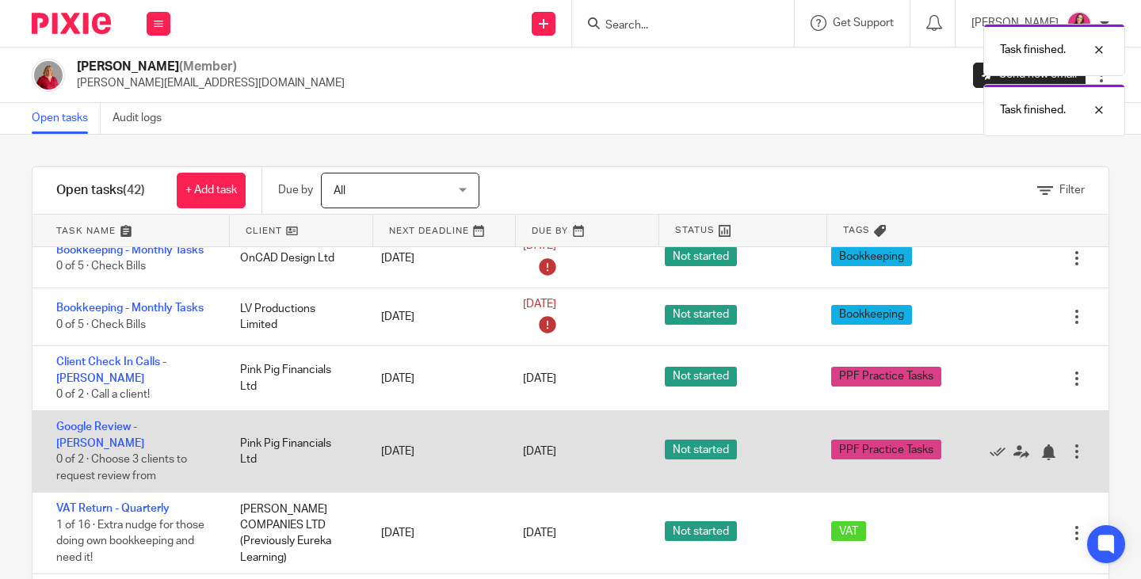
scroll to position [77, 0]
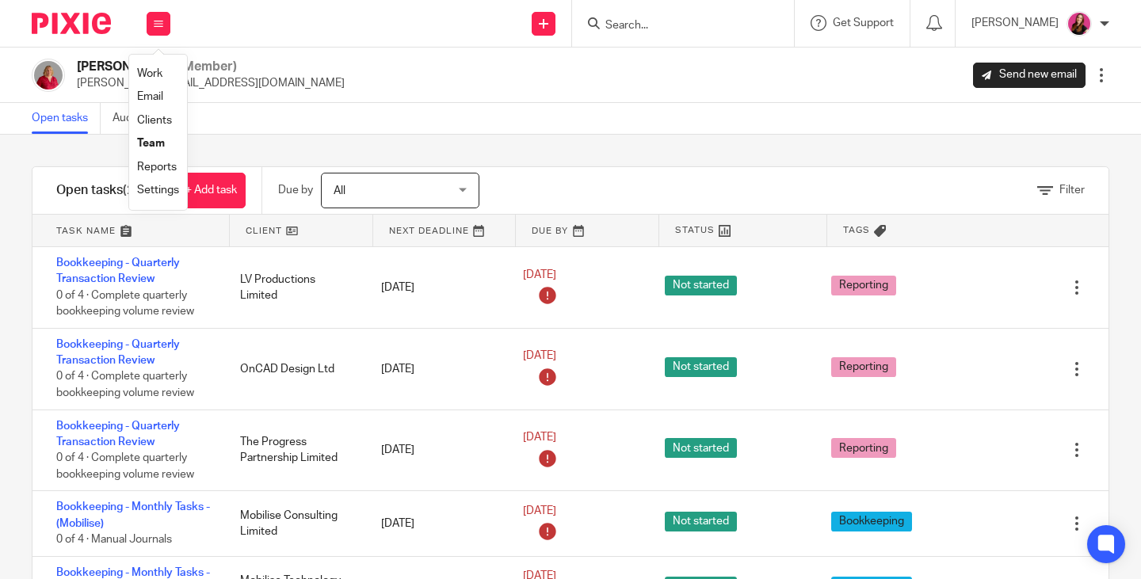
click at [158, 137] on li "Team" at bounding box center [158, 143] width 42 height 23
click at [151, 145] on link "Team" at bounding box center [151, 143] width 28 height 11
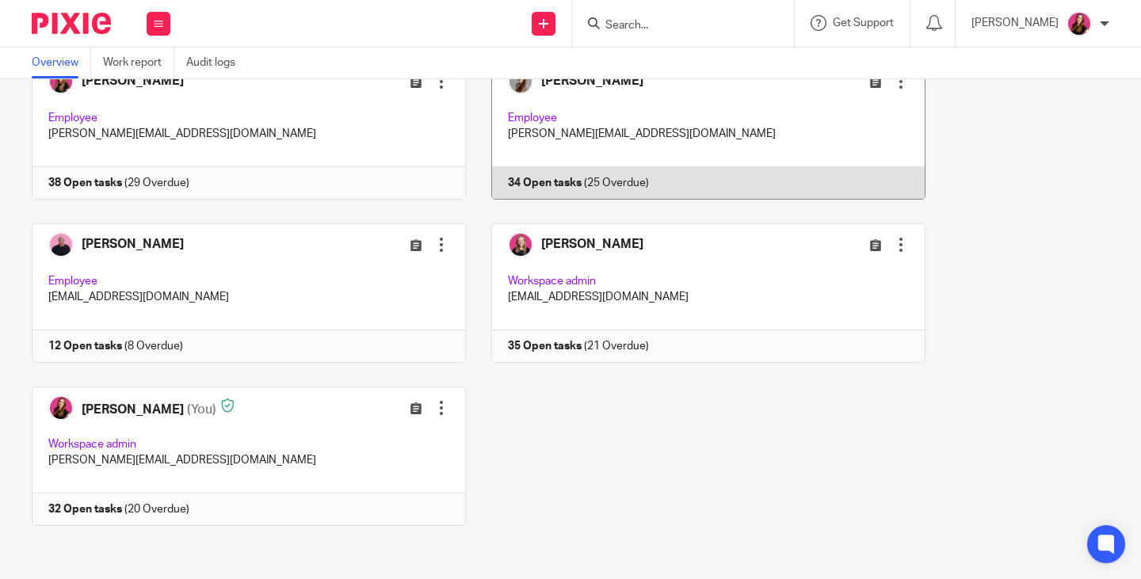
scroll to position [276, 0]
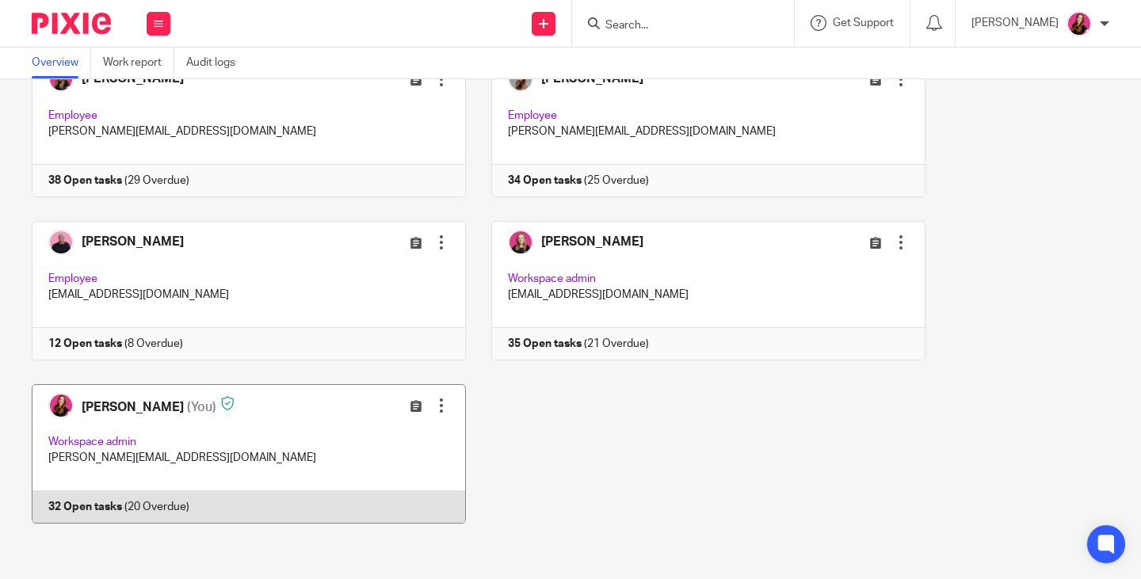
click at [116, 409] on link at bounding box center [236, 453] width 459 height 139
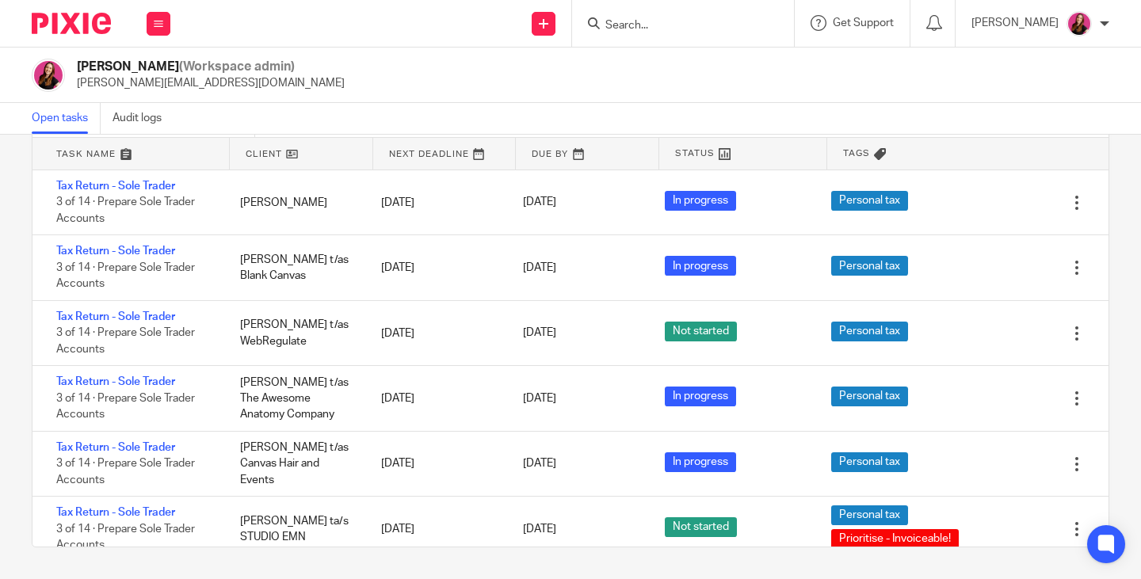
drag, startPoint x: 161, startPoint y: 25, endPoint x: 164, endPoint y: 45, distance: 20.8
click at [160, 25] on icon at bounding box center [159, 24] width 10 height 10
drag, startPoint x: 153, startPoint y: 77, endPoint x: 142, endPoint y: 55, distance: 24.8
click at [152, 77] on link "Work" at bounding box center [149, 73] width 25 height 11
